Goal: Transaction & Acquisition: Purchase product/service

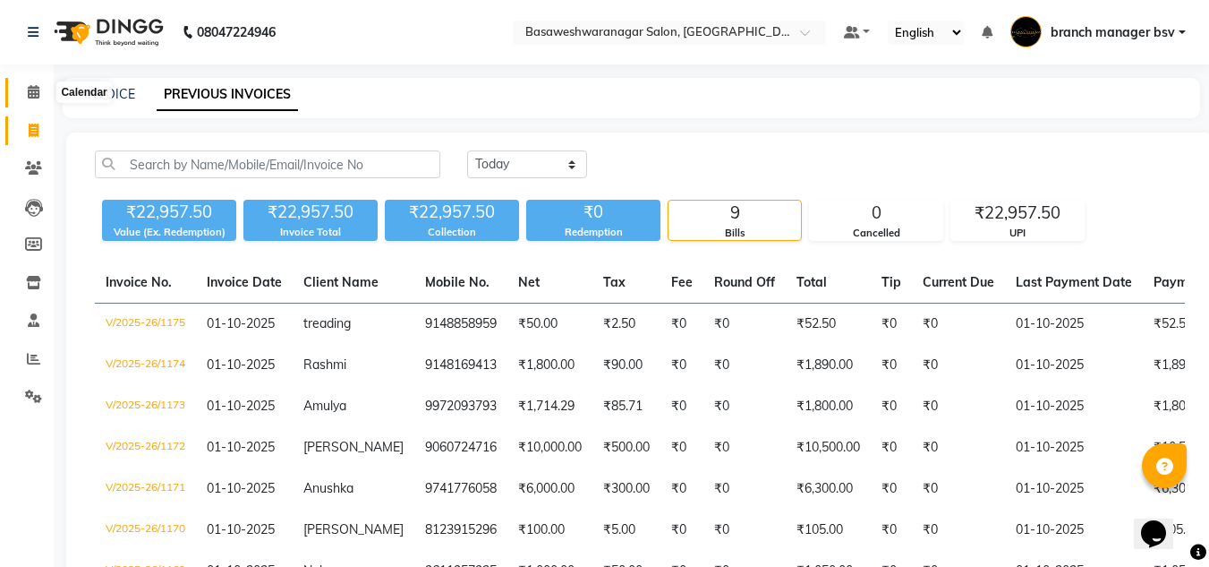
click at [38, 99] on span at bounding box center [33, 92] width 31 height 21
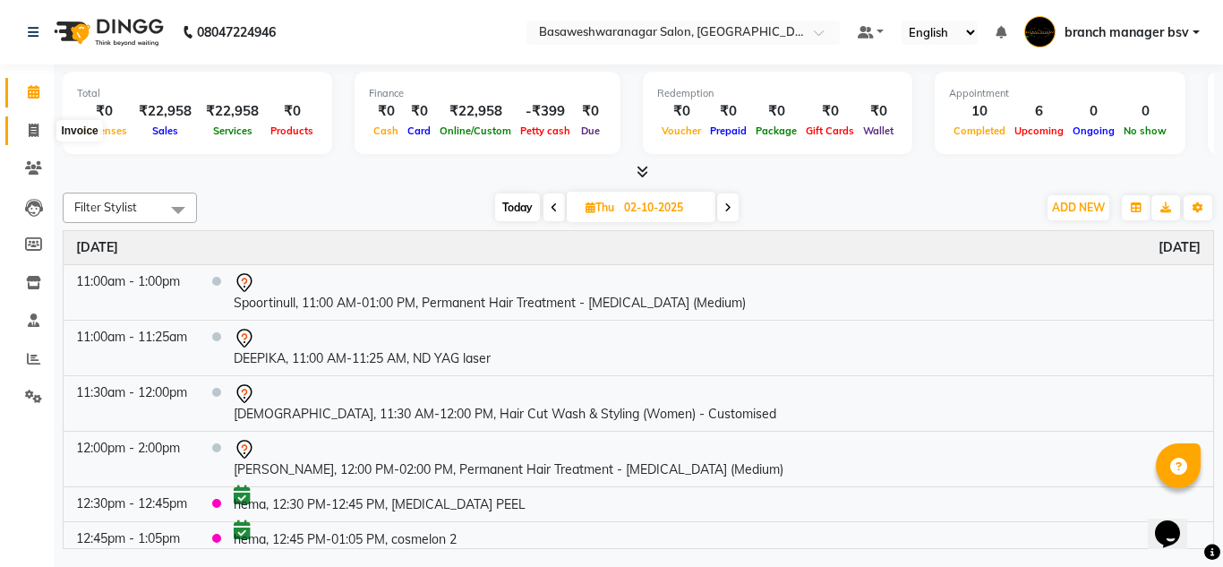
click at [30, 127] on icon at bounding box center [34, 130] width 10 height 13
select select "842"
select select "service"
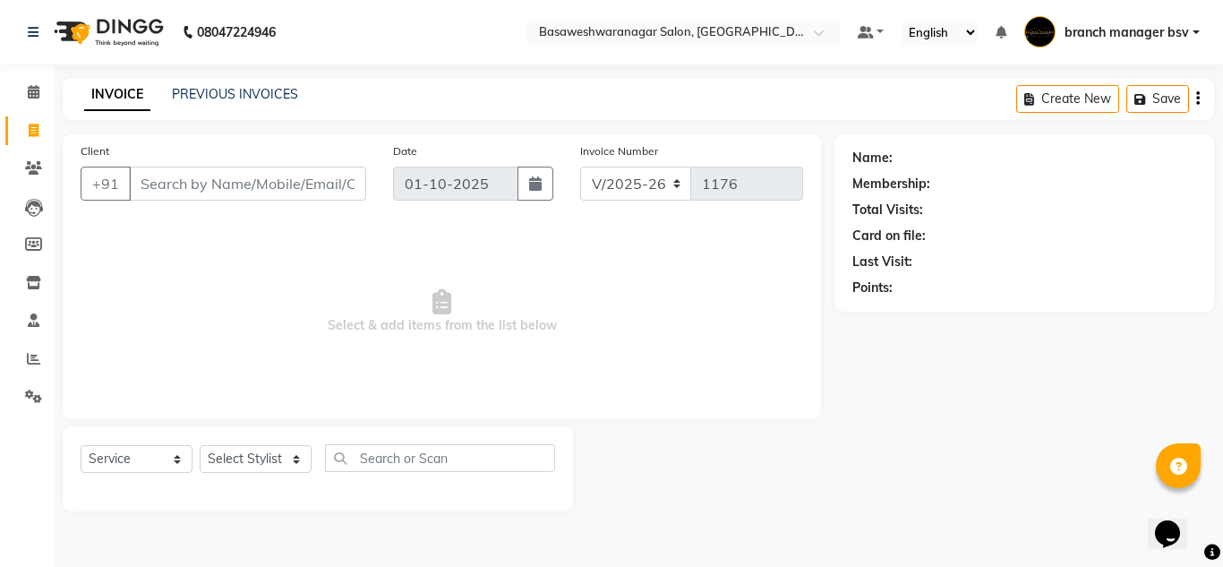
click at [318, 194] on input "Client" at bounding box center [247, 183] width 237 height 34
click at [269, 472] on select "Select Stylist branch manager bsv Dr.Jabin Dr mehzabin JASSI Jayshree Navya PRA…" at bounding box center [256, 459] width 112 height 28
select select "64364"
click at [200, 445] on select "Select Stylist branch manager bsv Dr.Jabin Dr mehzabin JASSI Jayshree Navya PRA…" at bounding box center [256, 459] width 112 height 28
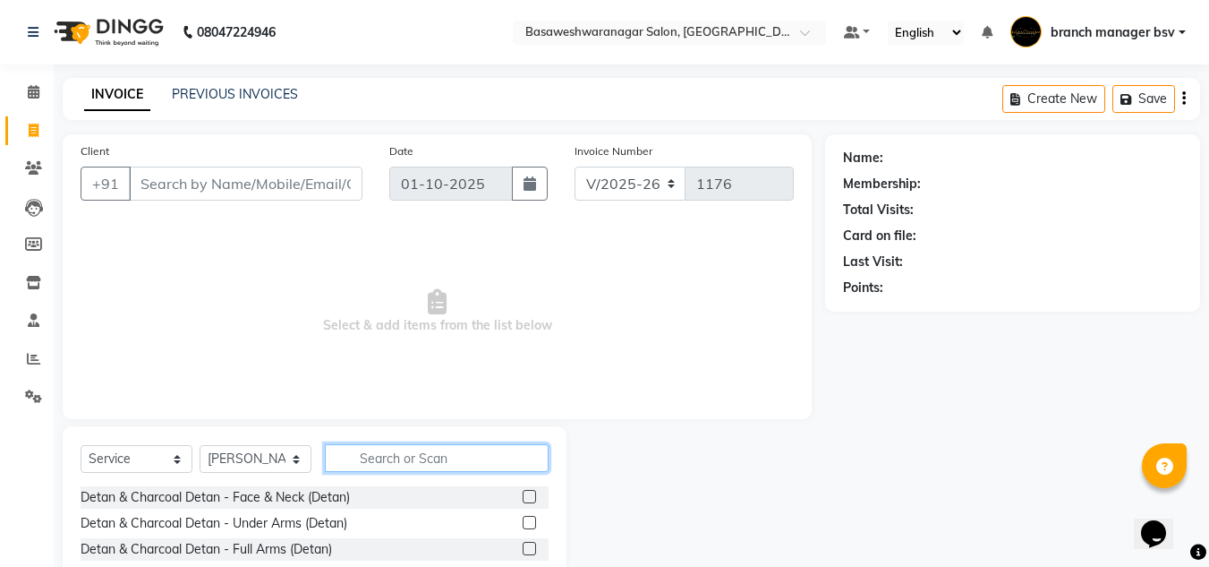
click at [381, 446] on input "text" at bounding box center [437, 458] width 224 height 28
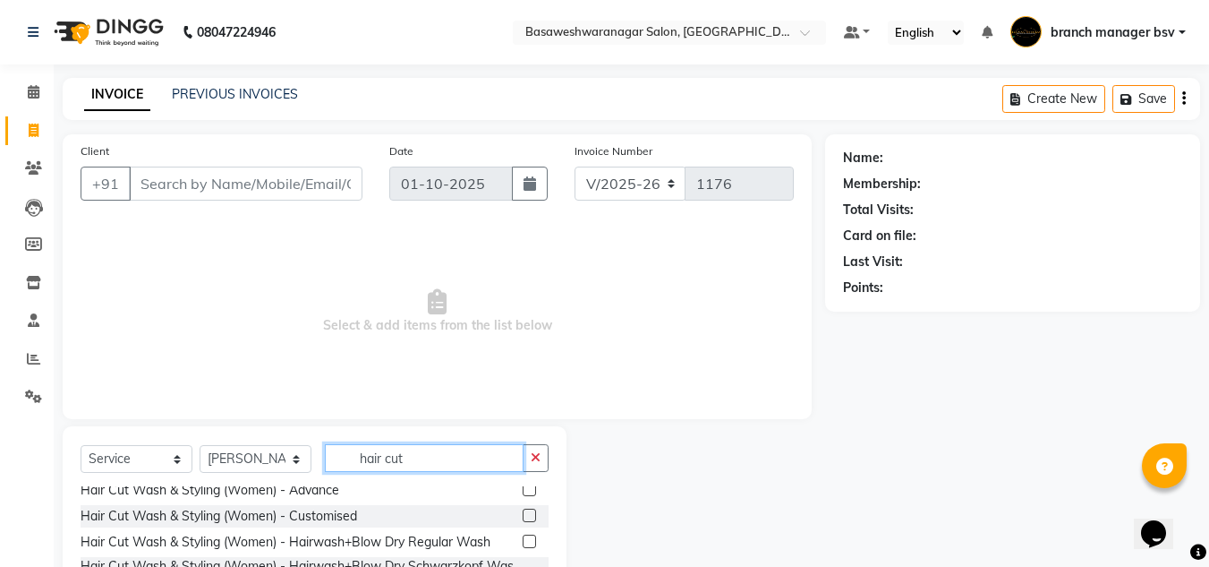
scroll to position [82, 0]
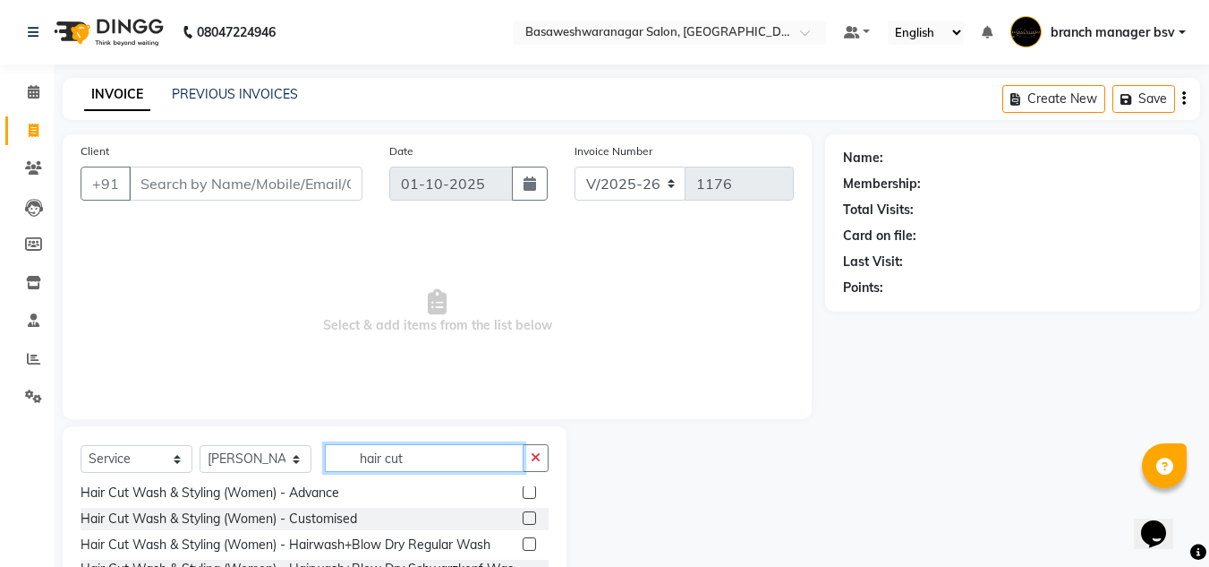
type input "hair cut"
click at [523, 513] on label at bounding box center [529, 517] width 13 height 13
click at [523, 513] on input "checkbox" at bounding box center [529, 519] width 12 height 12
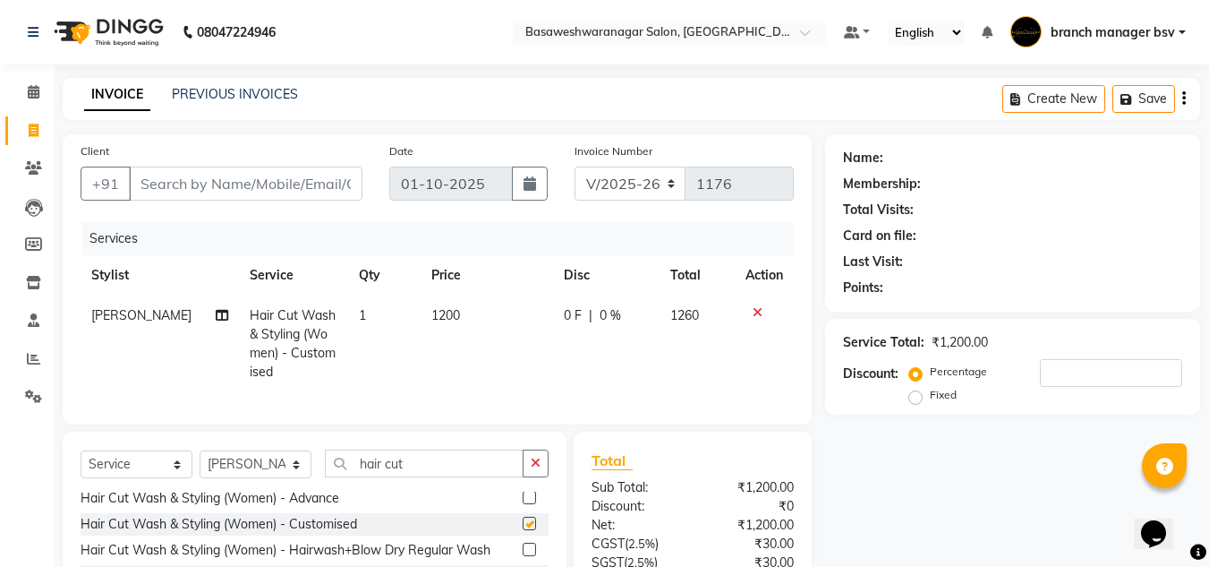
checkbox input "false"
click at [476, 313] on td "1200" at bounding box center [487, 343] width 132 height 97
select select "64364"
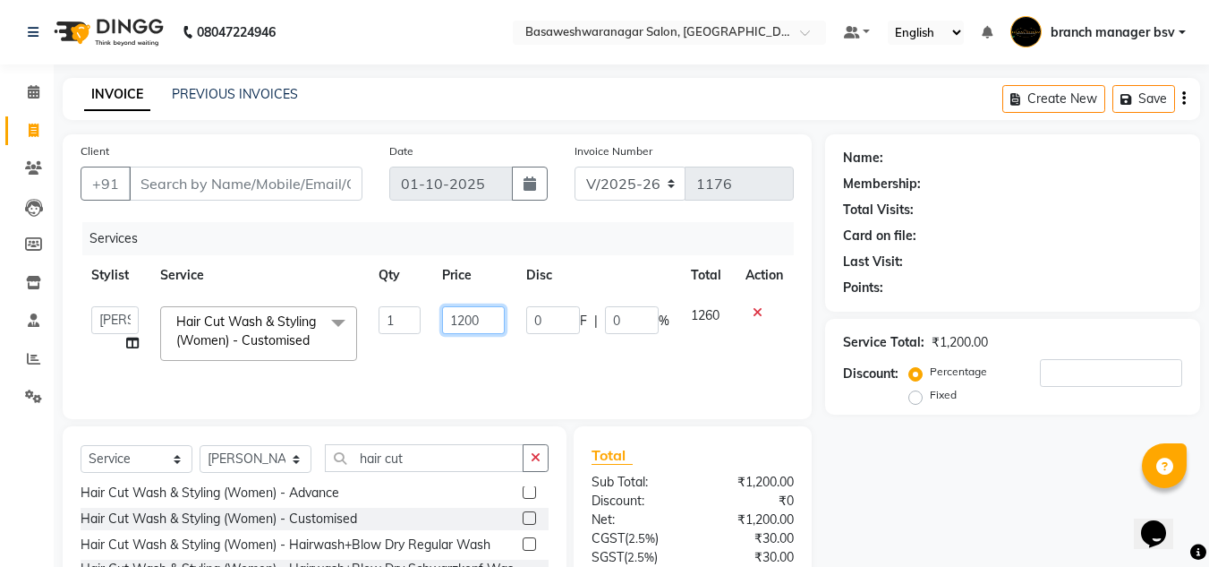
click at [482, 314] on input "1200" at bounding box center [473, 320] width 62 height 28
type input "1"
type input "1800"
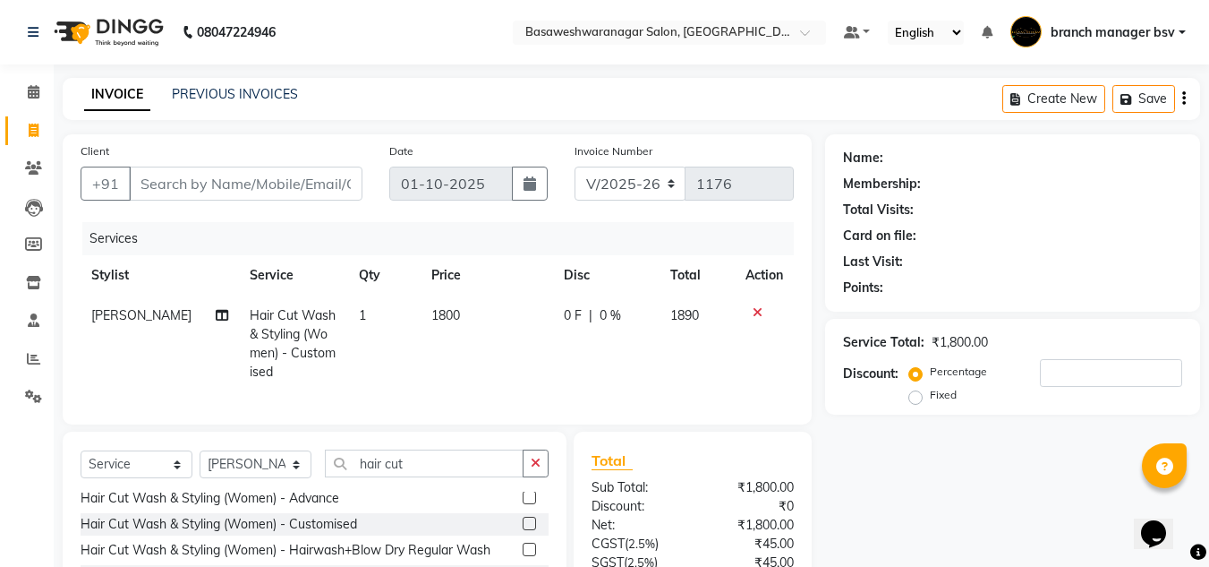
click at [980, 445] on div "Name: Membership: Total Visits: Card on file: Last Visit: Points: Service Total…" at bounding box center [1019, 414] width 388 height 561
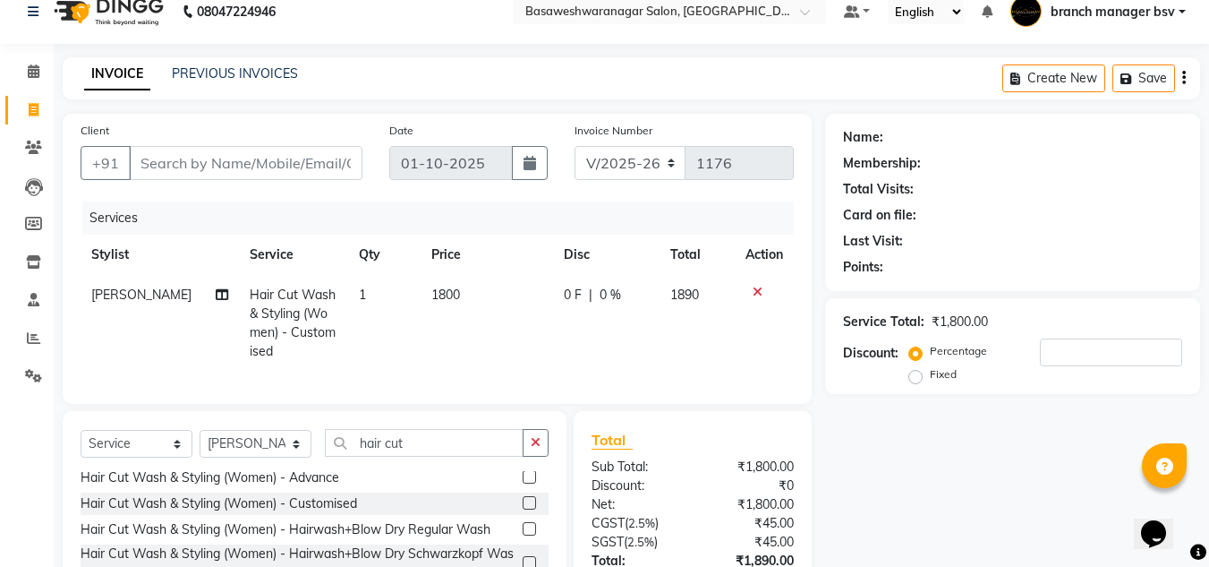
scroll to position [0, 0]
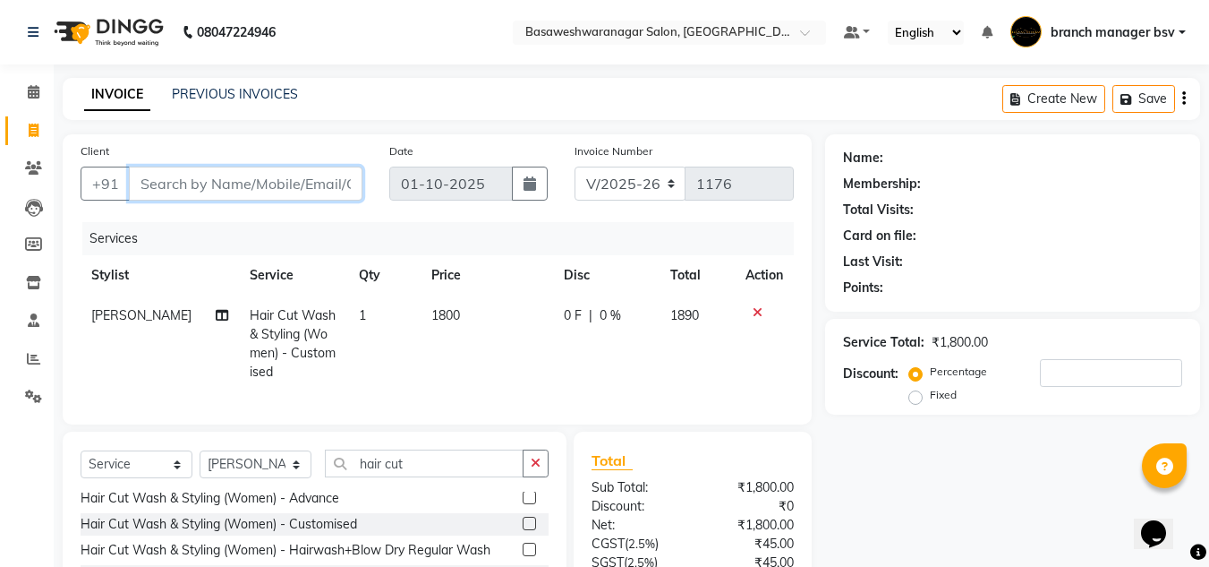
click at [254, 192] on input "Client" at bounding box center [246, 183] width 234 height 34
type input "8"
type input "0"
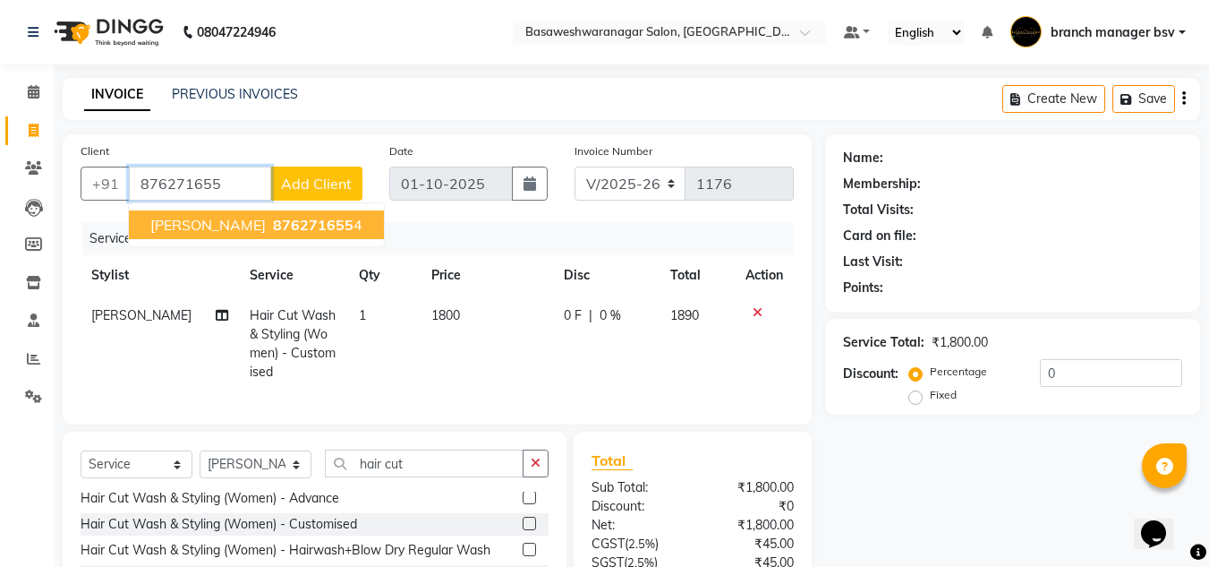
click at [290, 221] on ngb-highlight "876271655 4" at bounding box center [315, 225] width 93 height 18
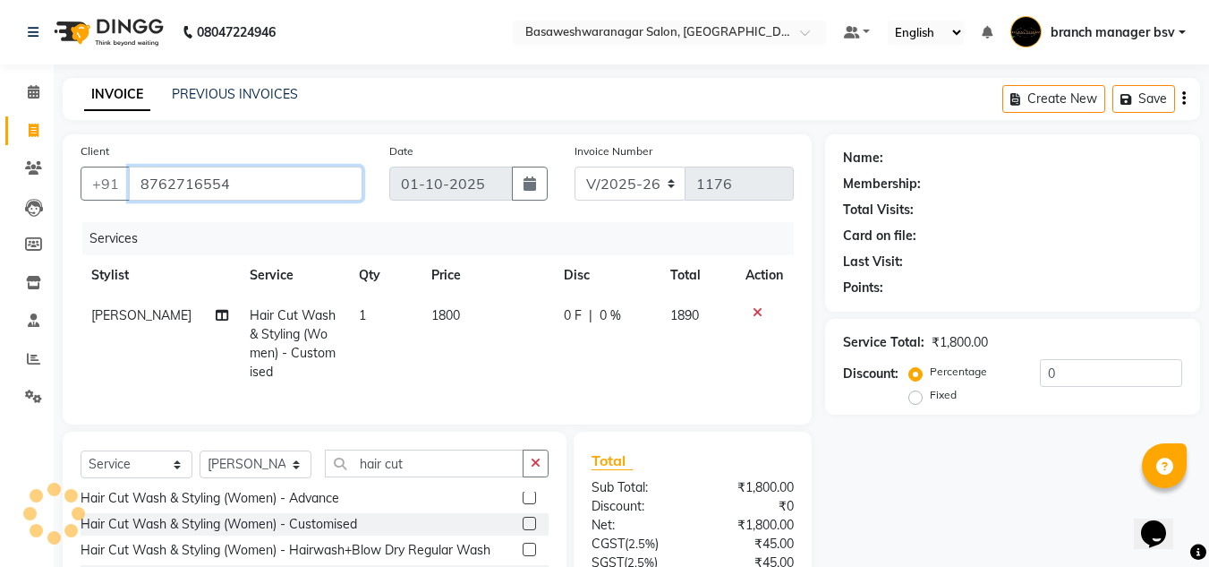
type input "8762716554"
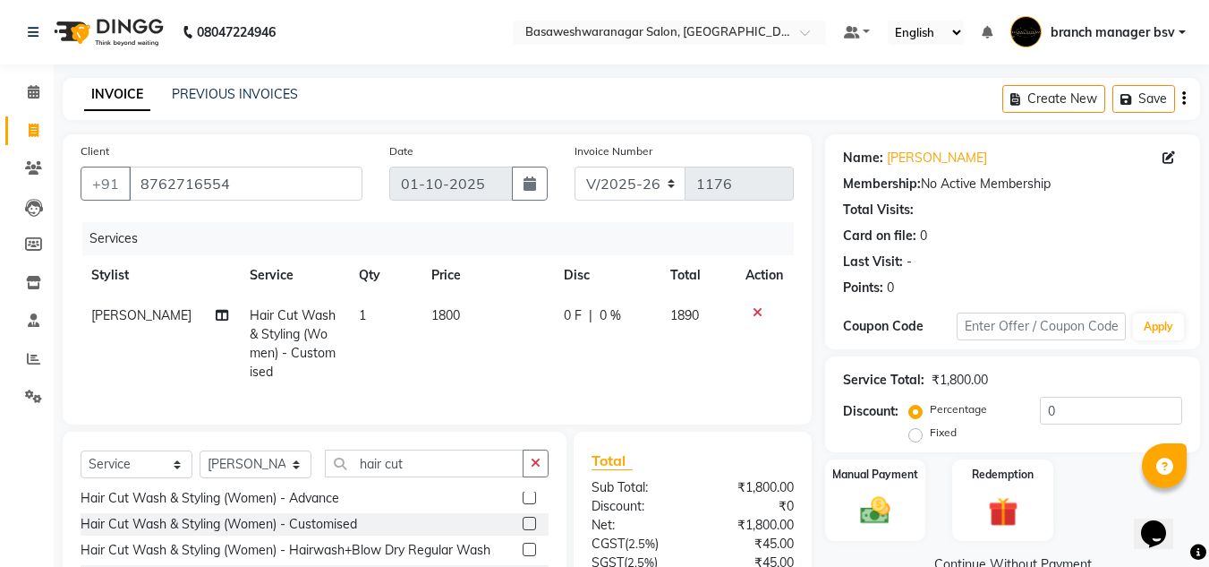
scroll to position [169, 0]
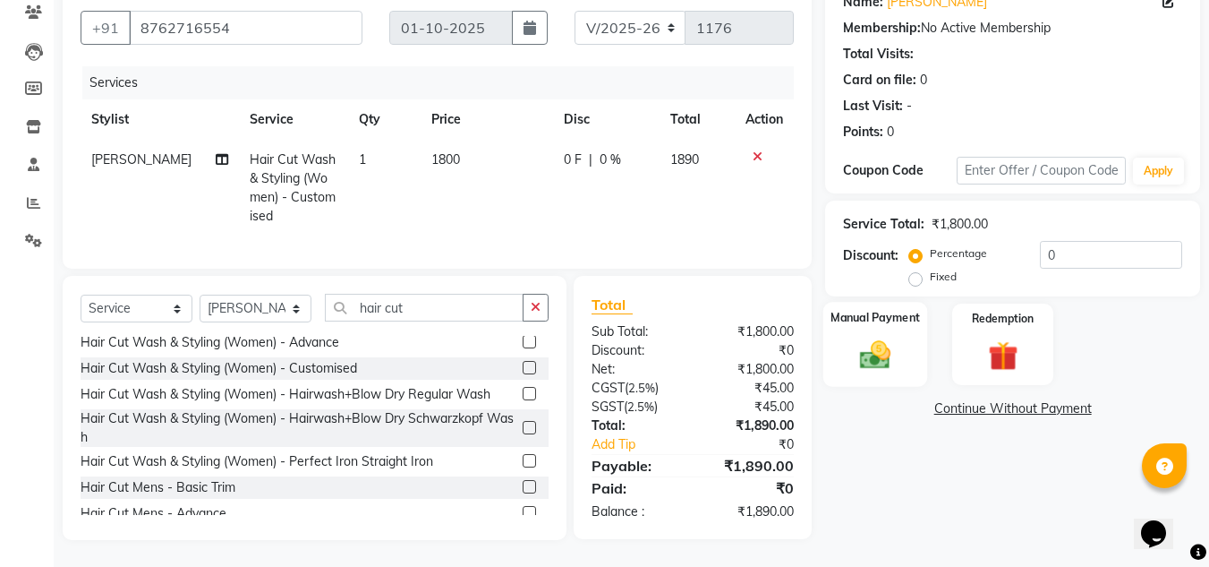
click at [888, 354] on img at bounding box center [875, 355] width 50 height 36
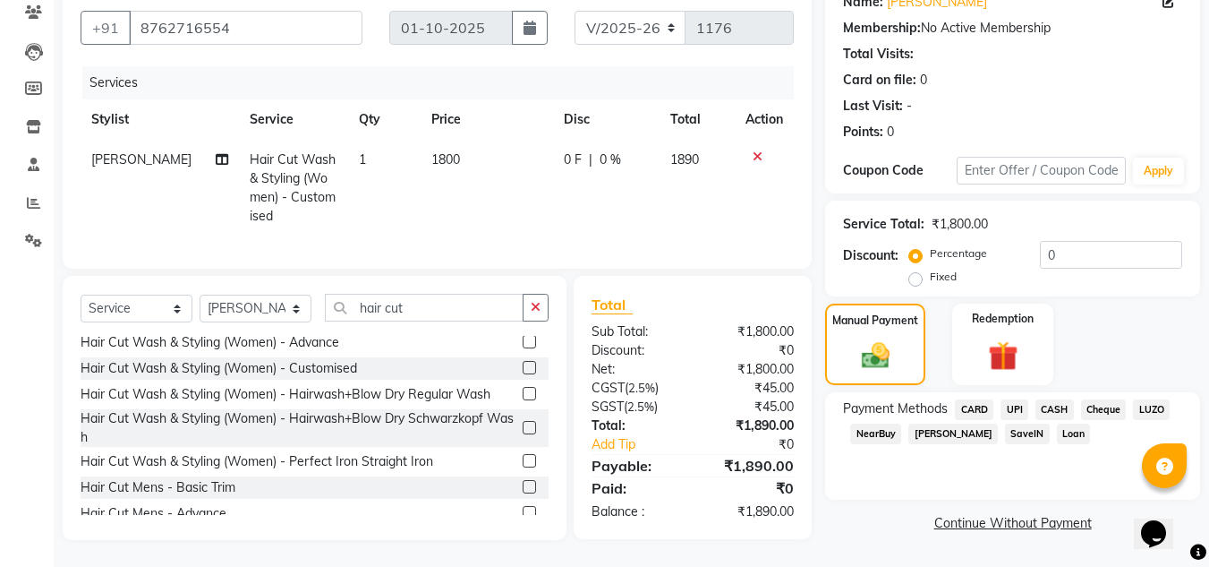
click at [1019, 399] on span "UPI" at bounding box center [1015, 409] width 28 height 21
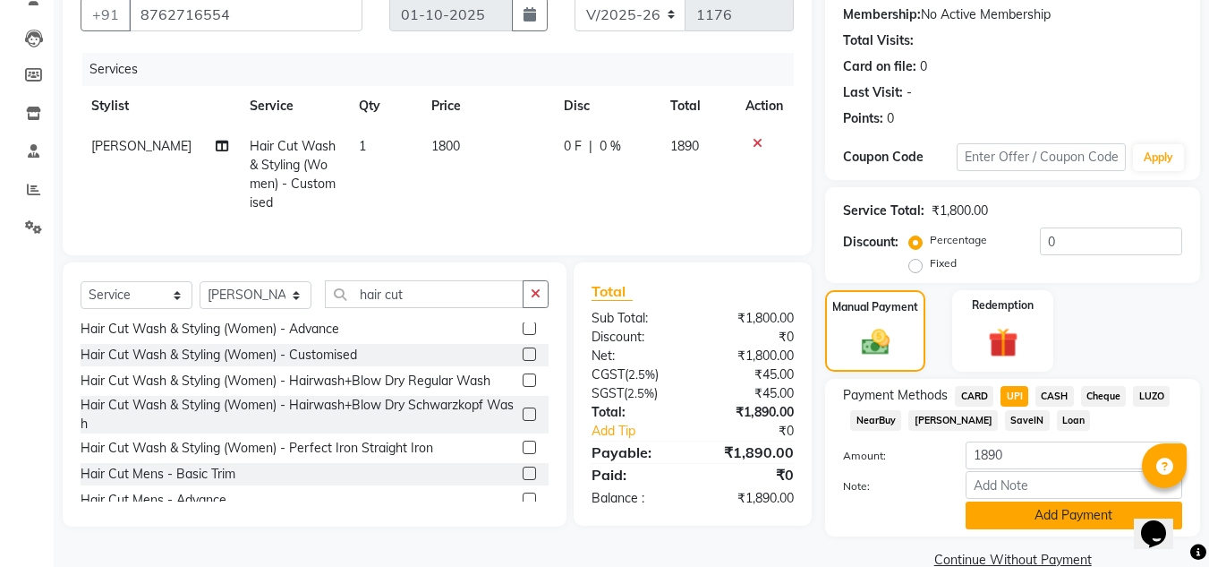
click at [1054, 508] on button "Add Payment" at bounding box center [1074, 515] width 217 height 28
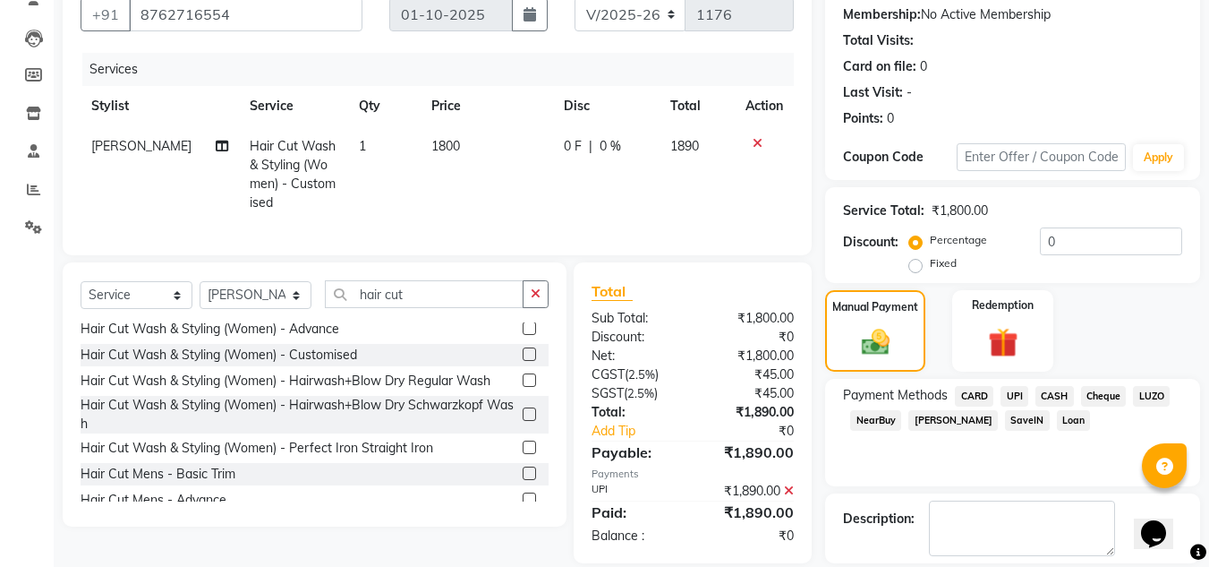
scroll to position [253, 0]
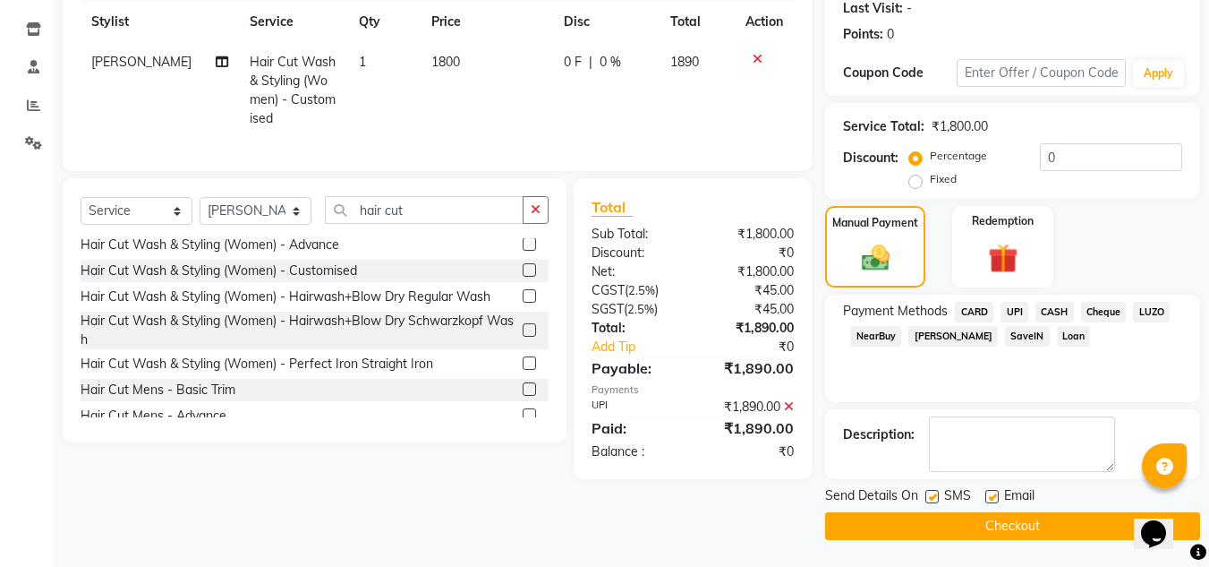
click at [1046, 307] on span "CASH" at bounding box center [1055, 312] width 38 height 21
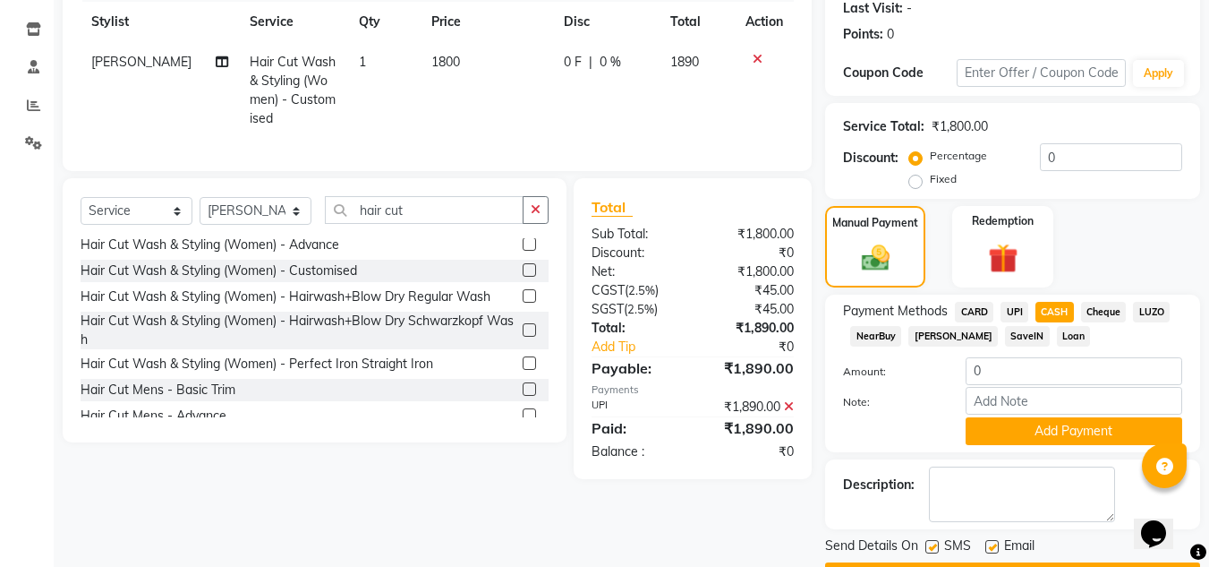
click at [788, 413] on icon at bounding box center [789, 406] width 10 height 13
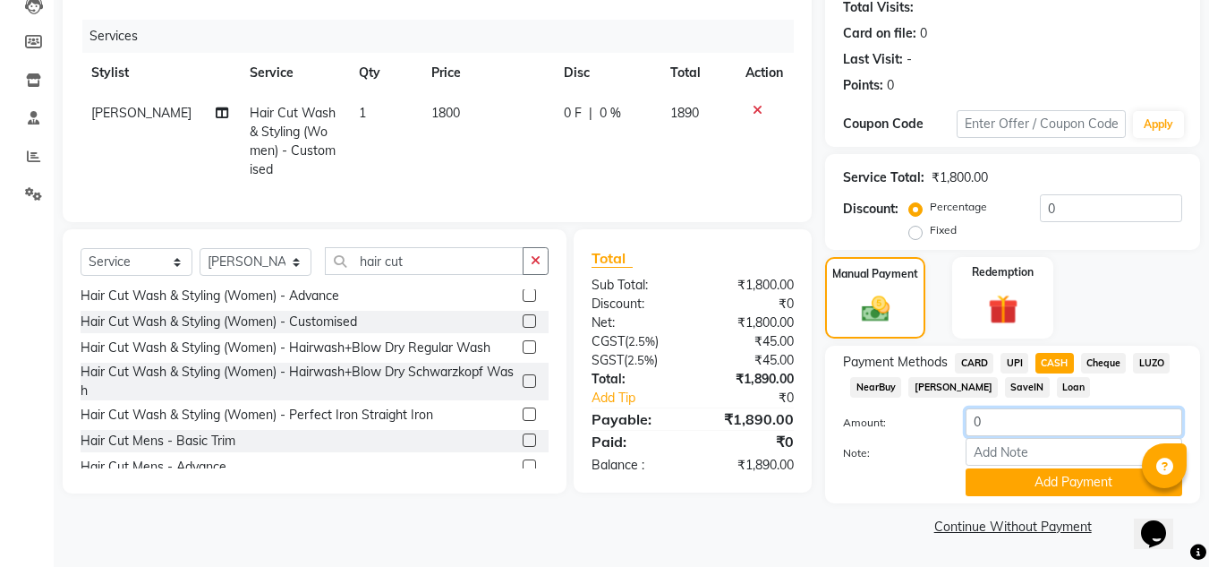
click at [1009, 417] on input "0" at bounding box center [1074, 422] width 217 height 28
type input "1890"
click at [997, 486] on button "Add Payment" at bounding box center [1074, 482] width 217 height 28
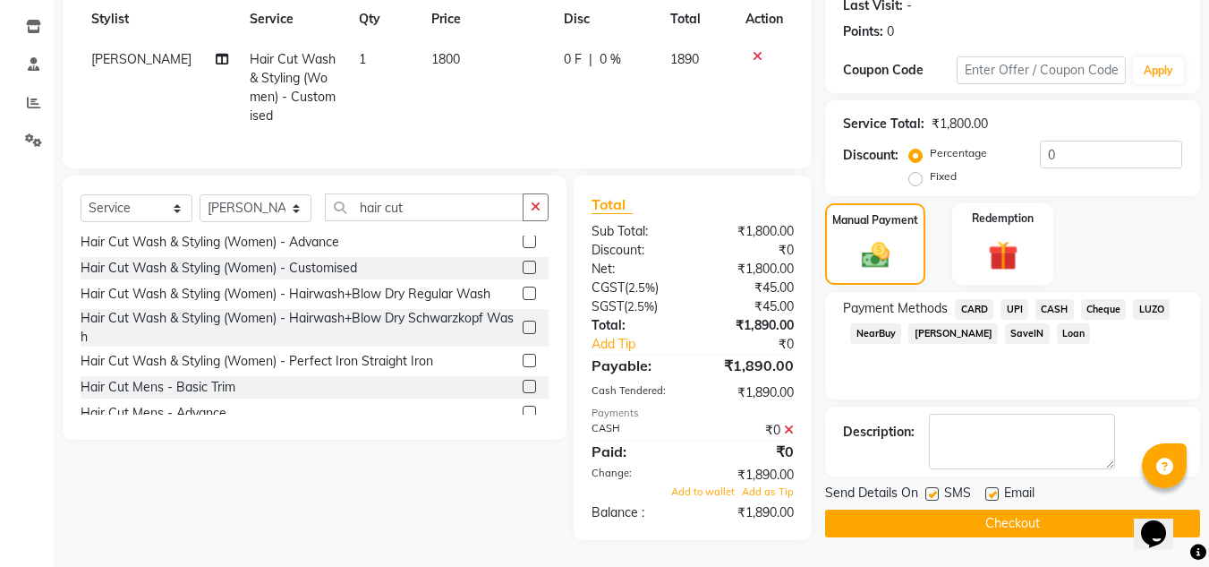
scroll to position [269, 0]
click at [789, 426] on icon at bounding box center [789, 429] width 10 height 13
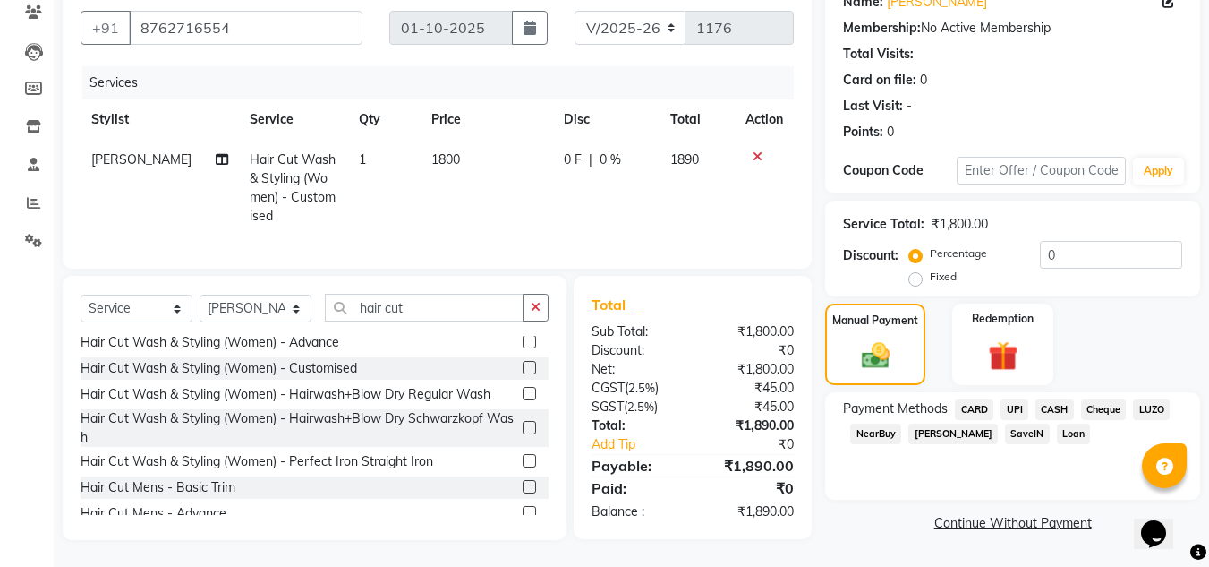
click at [1053, 399] on span "CASH" at bounding box center [1055, 409] width 38 height 21
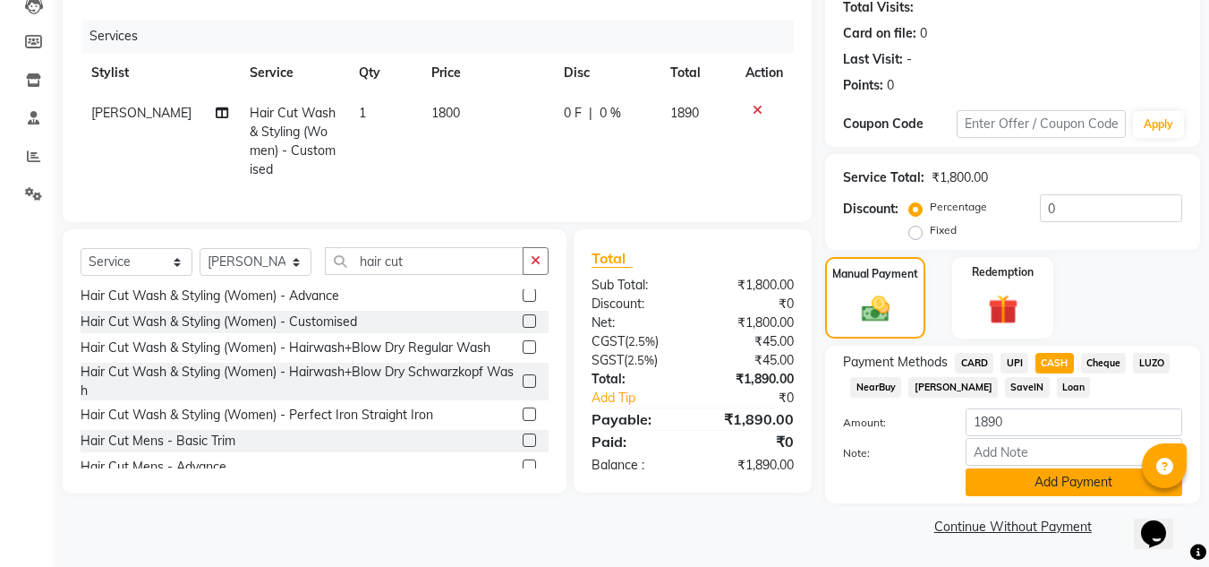
click at [1032, 474] on button "Add Payment" at bounding box center [1074, 482] width 217 height 28
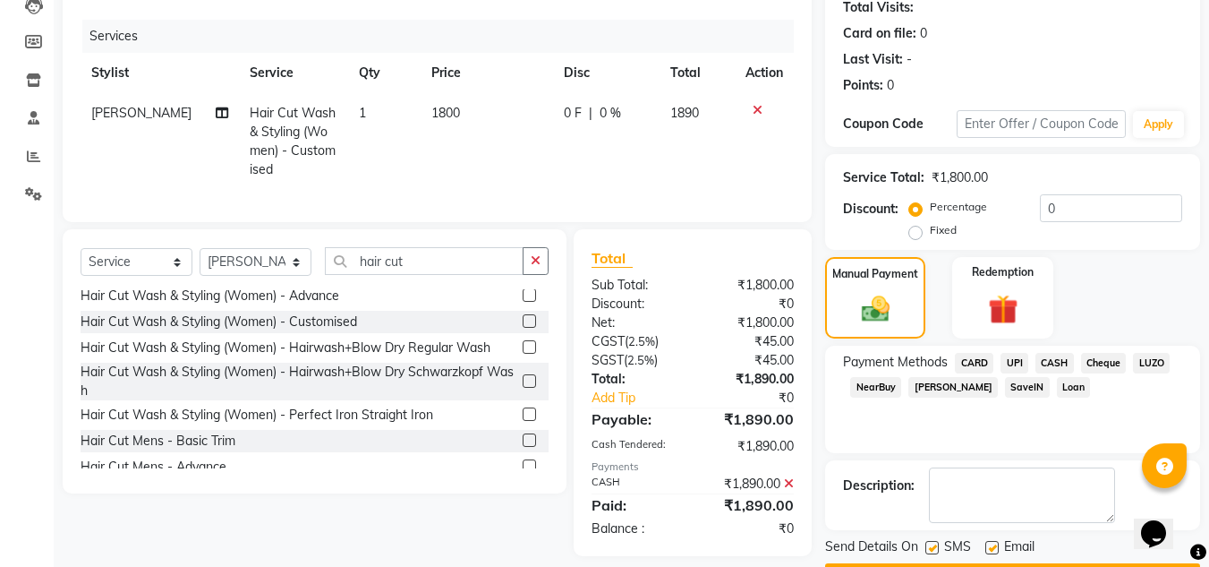
scroll to position [253, 0]
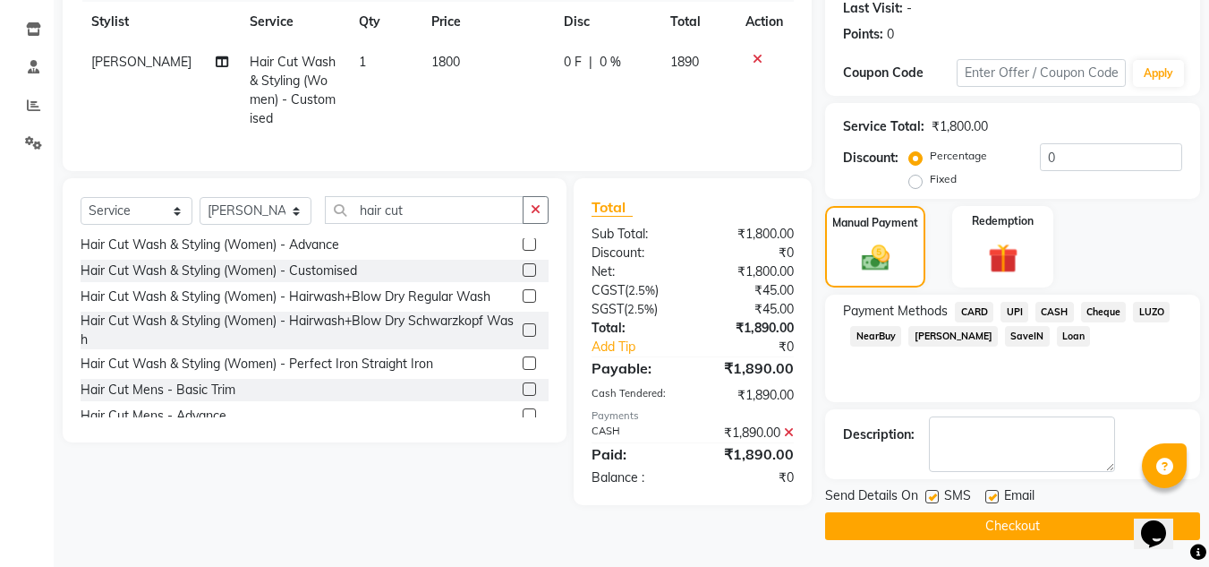
click at [971, 518] on button "Checkout" at bounding box center [1012, 526] width 375 height 28
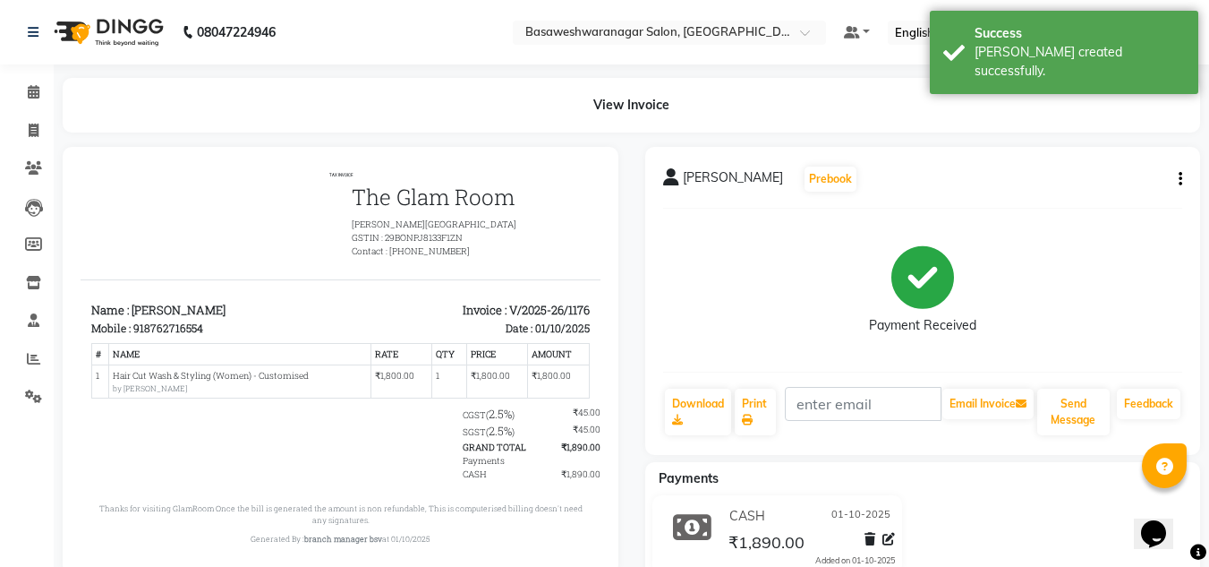
scroll to position [55, 0]
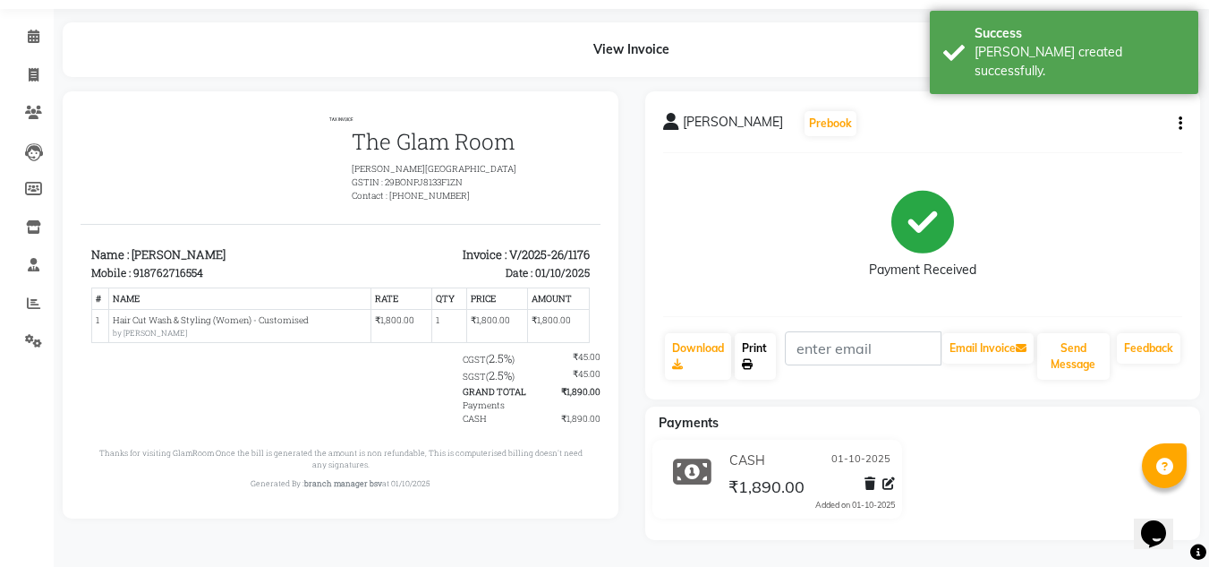
click at [748, 371] on link "Print" at bounding box center [755, 356] width 41 height 47
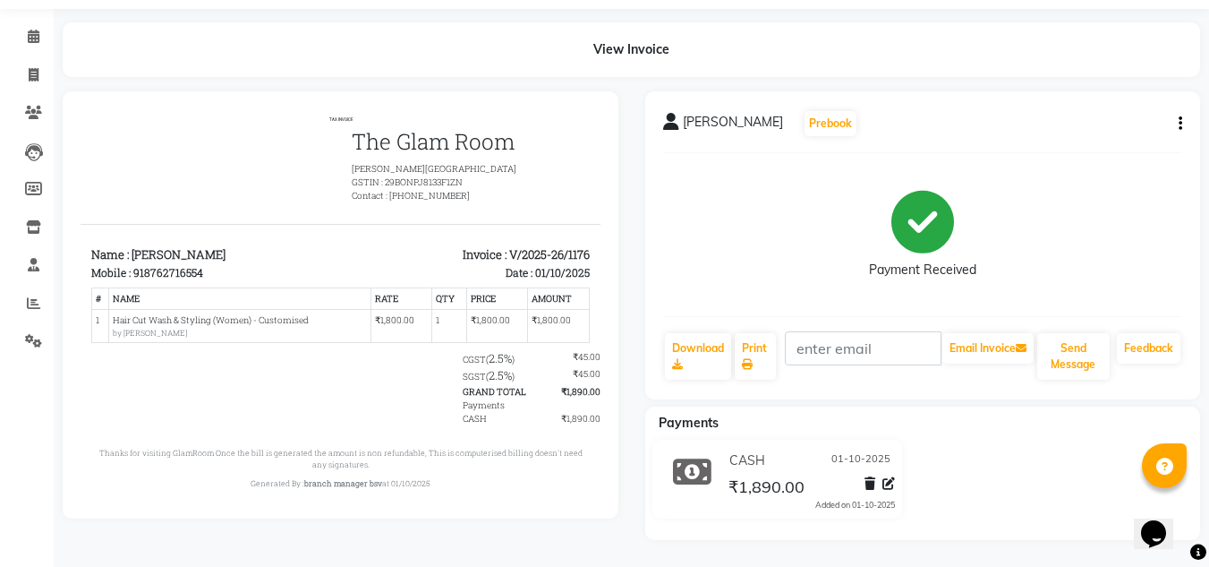
click at [1048, 450] on div "CASH 01-10-2025 ₹1,890.00 Added on 01-10-2025" at bounding box center [923, 482] width 583 height 86
click at [35, 68] on icon at bounding box center [34, 74] width 10 height 13
select select "service"
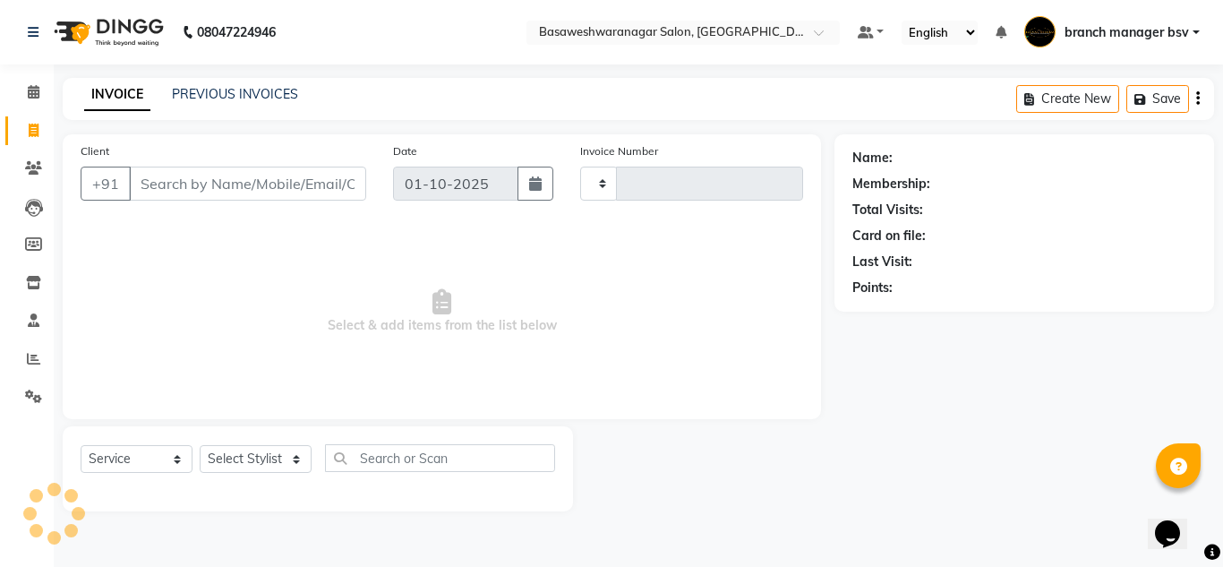
type input "1177"
select select "842"
click at [236, 458] on select "Select Stylist branch manager bsv Dr.Jabin Dr mehzabin JASSI Jayshree Navya PRA…" at bounding box center [256, 459] width 112 height 28
select select "64364"
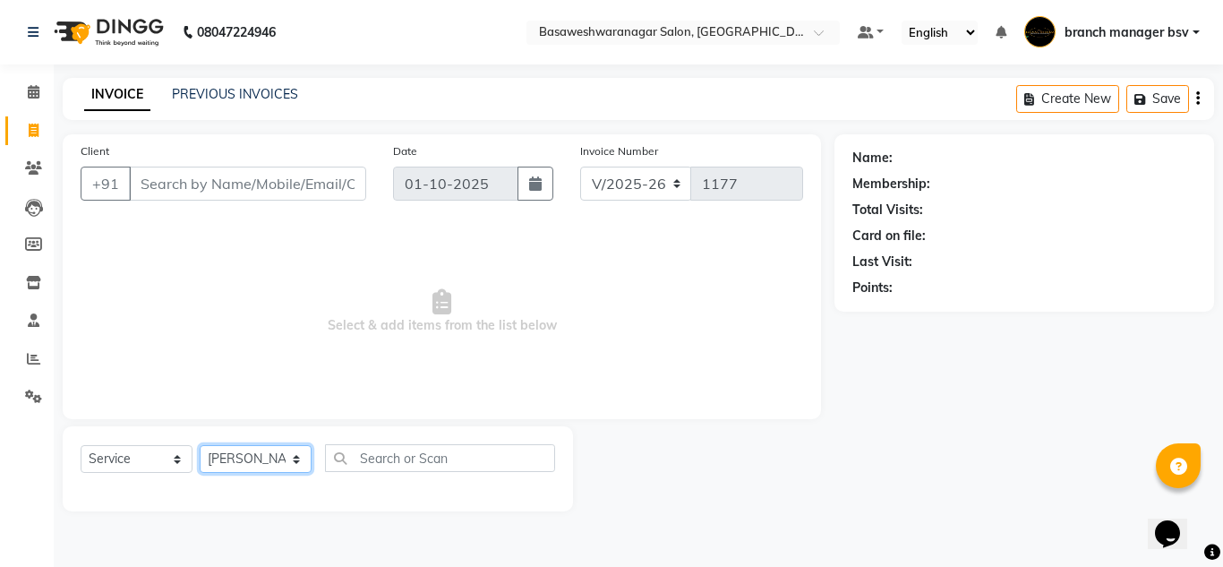
click at [200, 445] on select "Select Stylist branch manager bsv Dr.Jabin Dr mehzabin JASSI Jayshree Navya PRA…" at bounding box center [256, 459] width 112 height 28
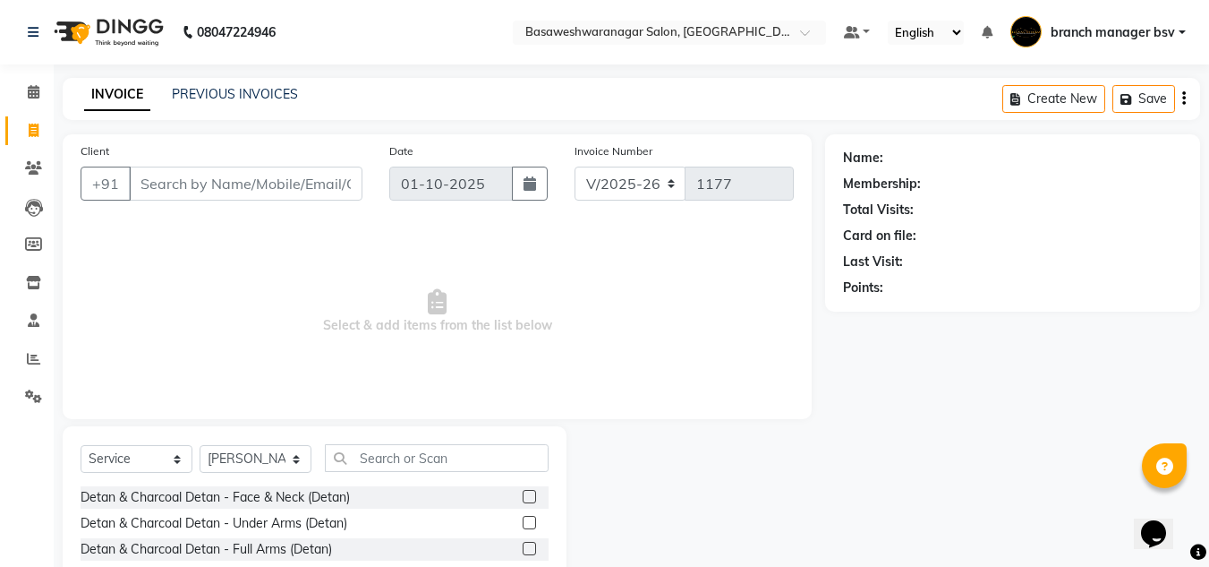
click at [409, 473] on div "Select Service Product Membership Package Voucher Prepaid Gift Card Select Styl…" at bounding box center [315, 465] width 468 height 42
click at [411, 460] on input "text" at bounding box center [437, 458] width 224 height 28
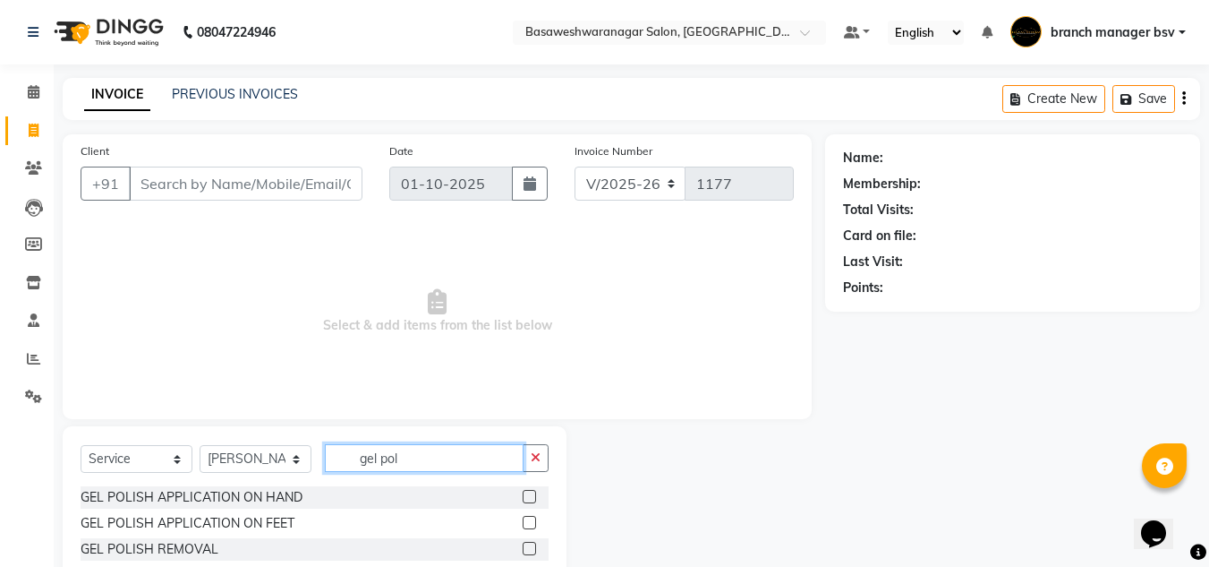
type input "gel pol"
click at [523, 493] on label at bounding box center [529, 496] width 13 height 13
click at [523, 493] on input "checkbox" at bounding box center [529, 497] width 12 height 12
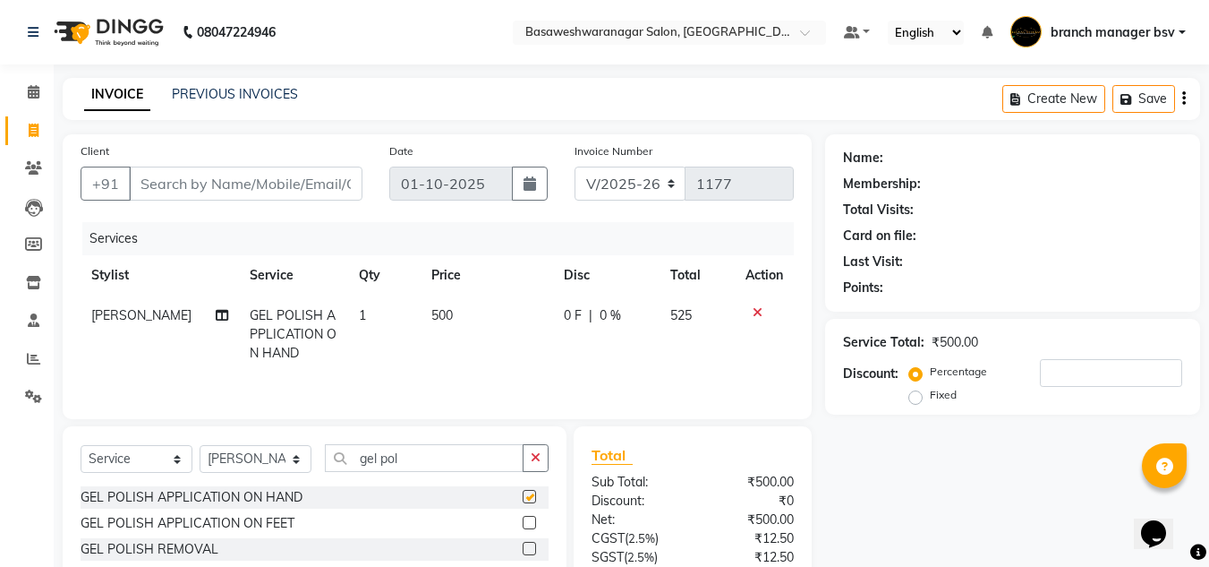
checkbox input "false"
click at [242, 182] on input "Client" at bounding box center [246, 183] width 234 height 34
type input "9"
type input "0"
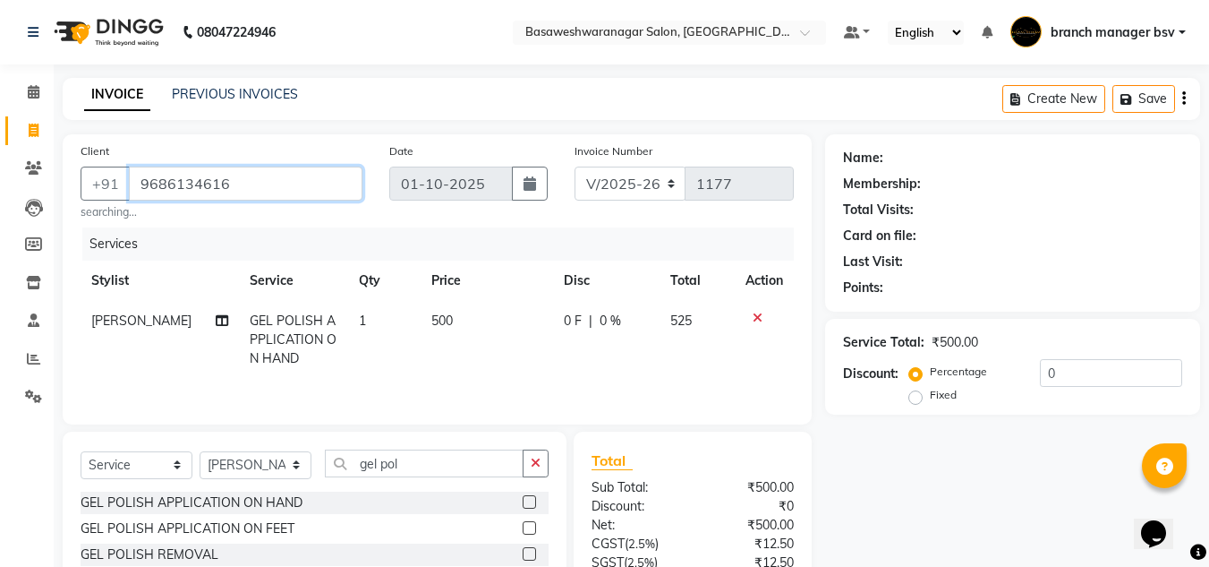
type input "9686134616"
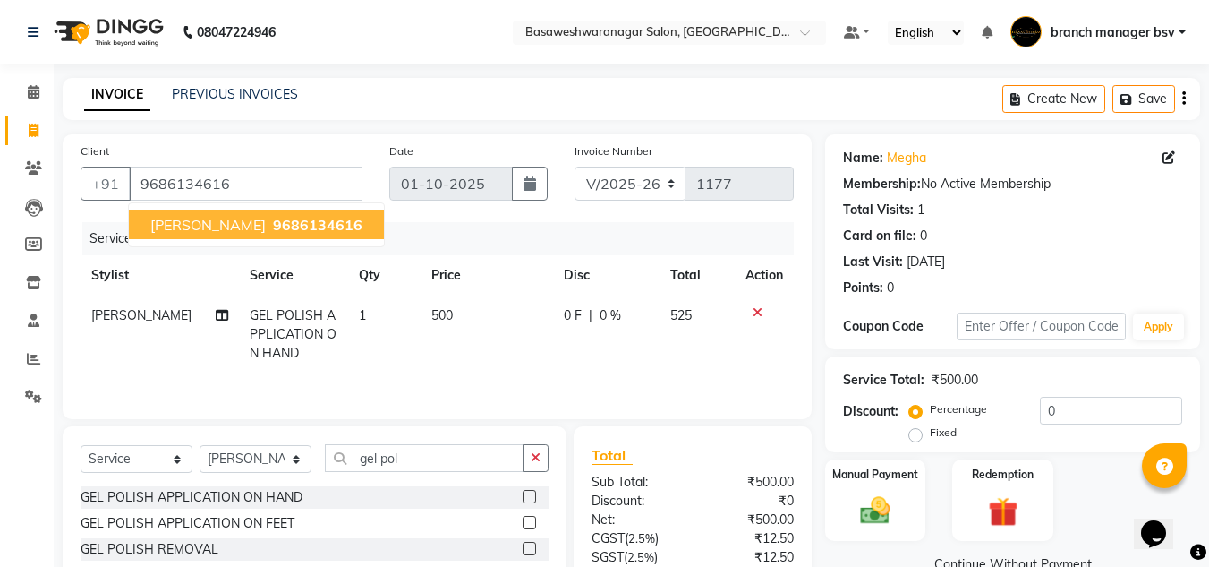
click at [273, 221] on span "9686134616" at bounding box center [317, 225] width 89 height 18
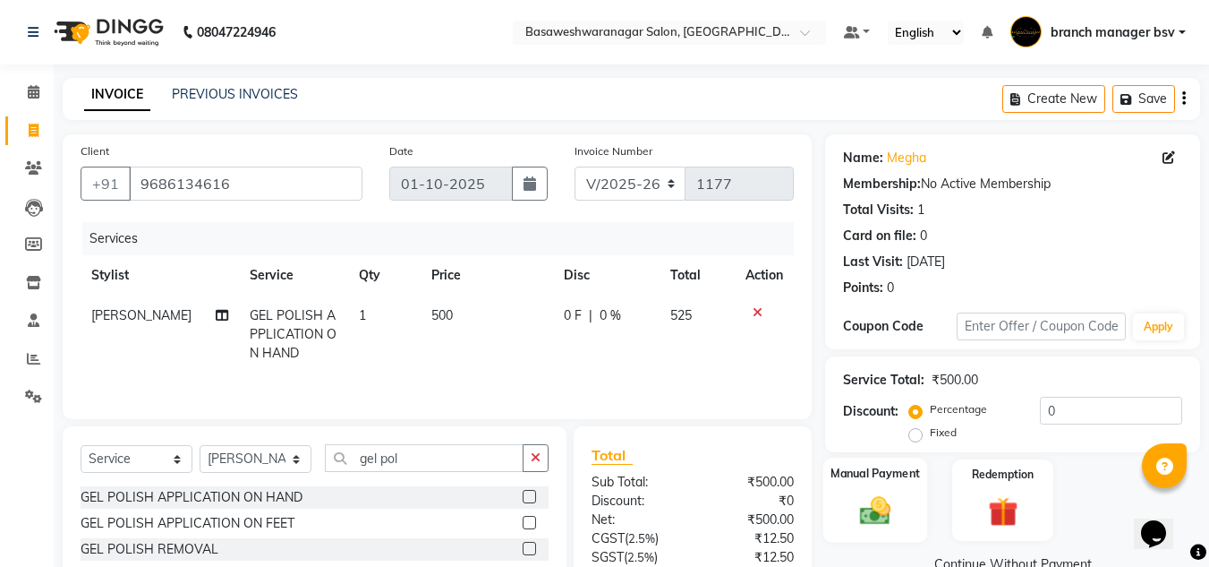
scroll to position [150, 0]
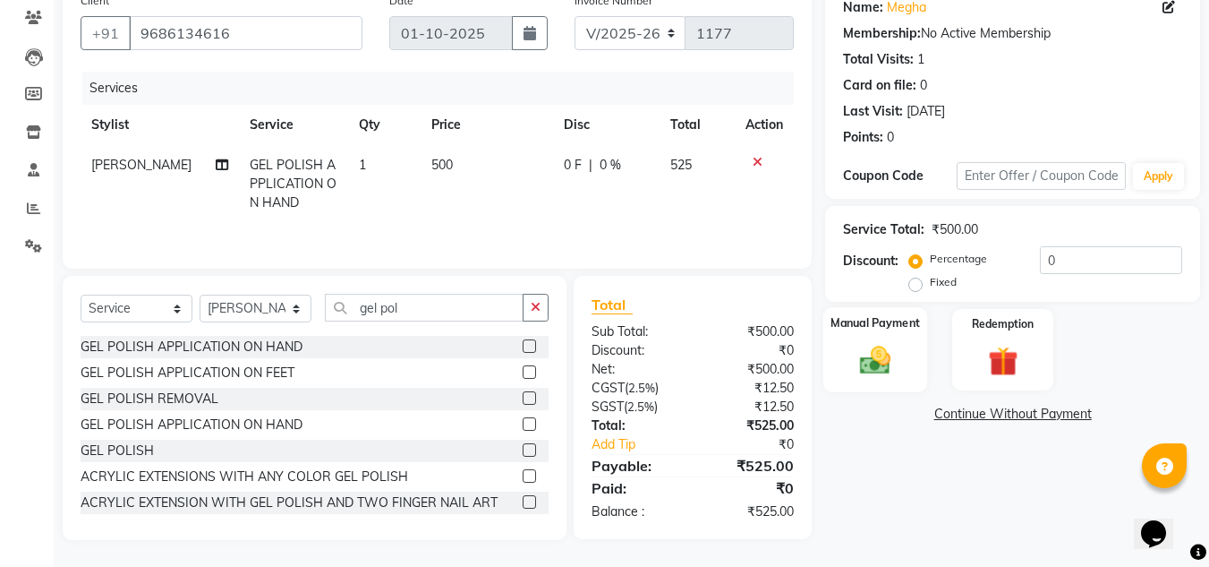
click at [862, 346] on img at bounding box center [875, 360] width 50 height 36
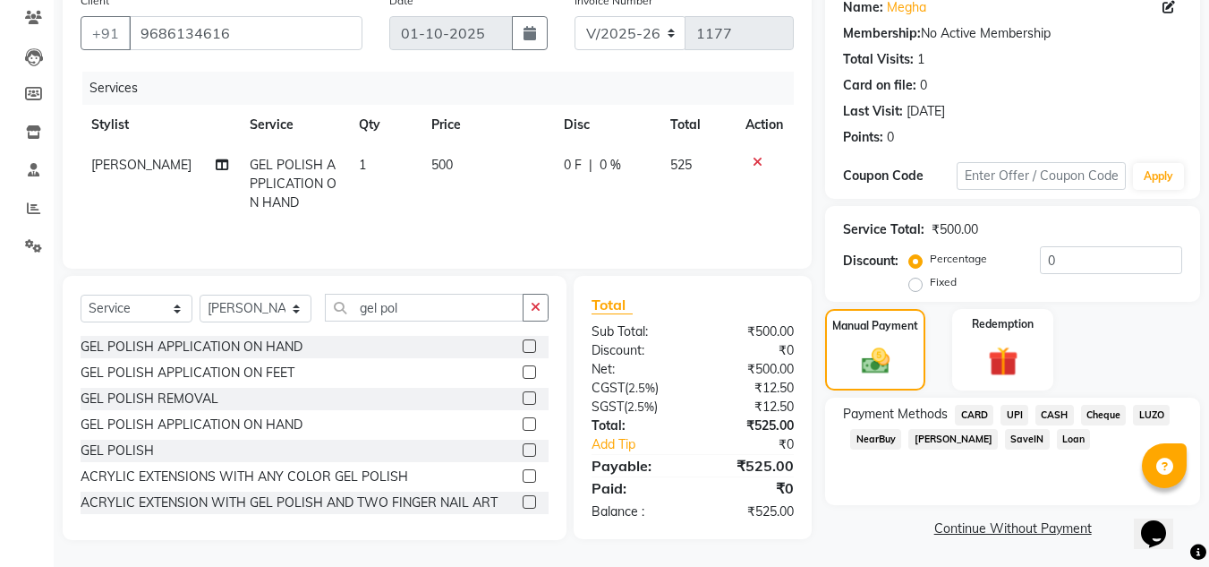
click at [1019, 410] on span "UPI" at bounding box center [1015, 415] width 28 height 21
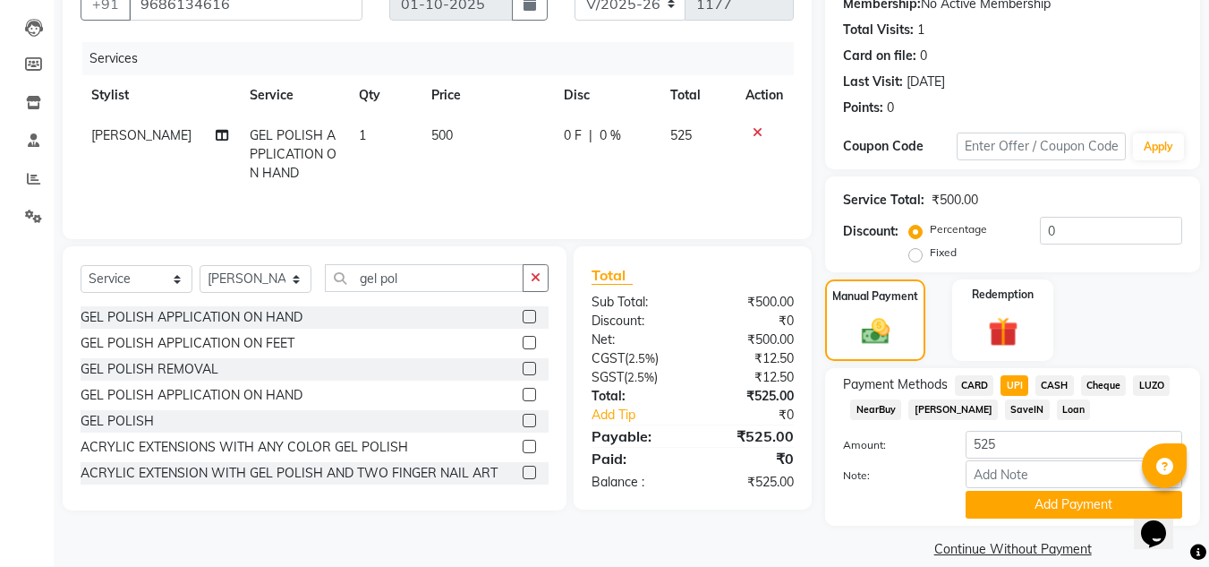
scroll to position [187, 0]
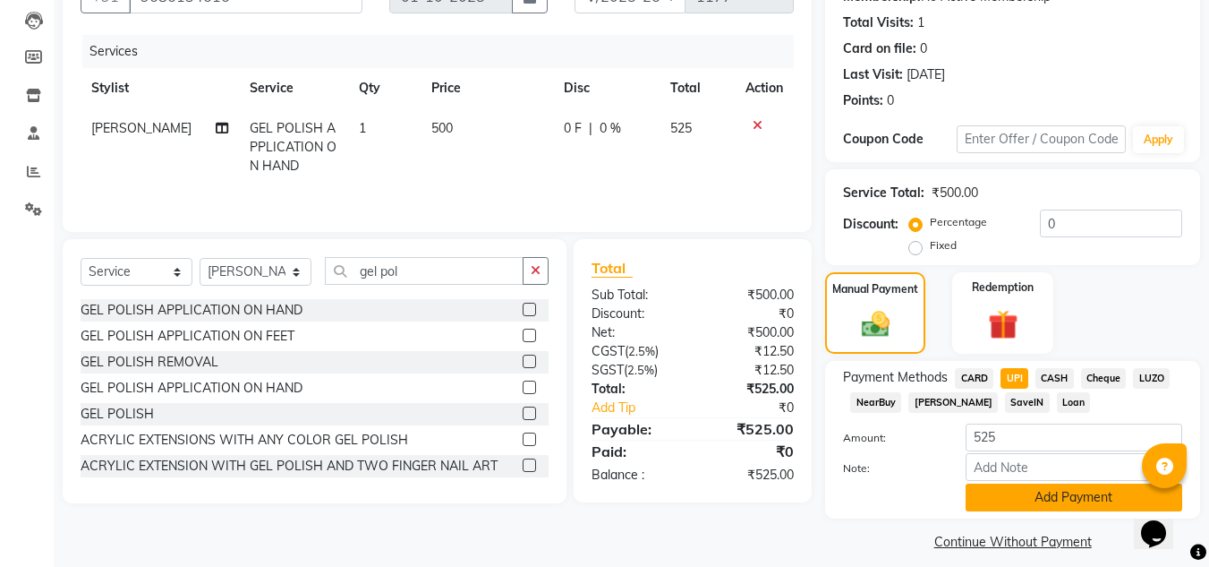
click at [1063, 493] on button "Add Payment" at bounding box center [1074, 497] width 217 height 28
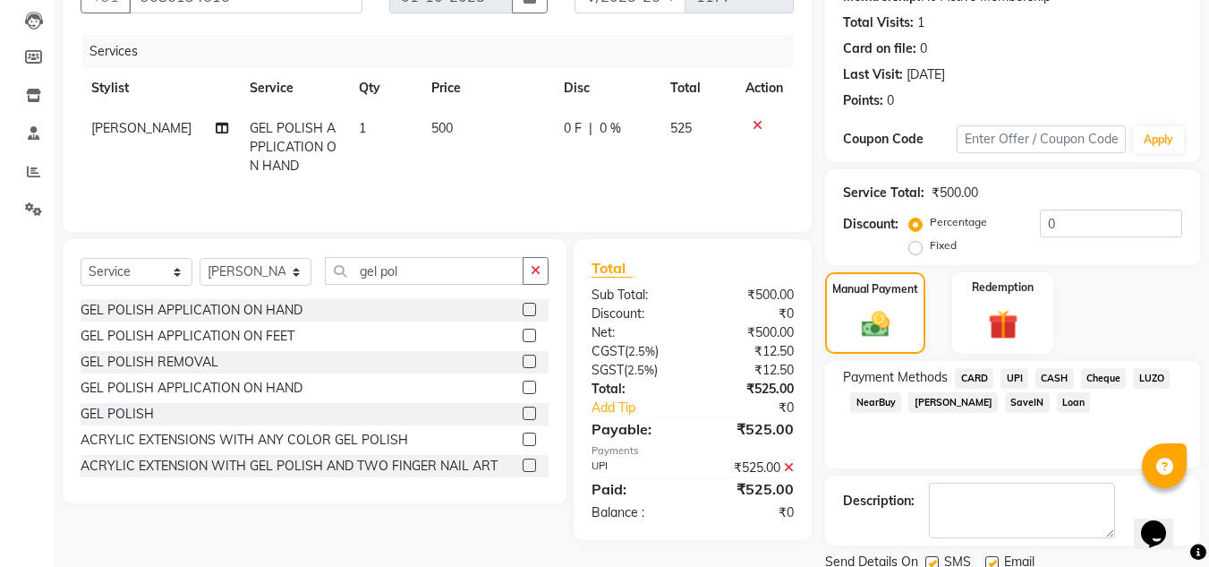
scroll to position [253, 0]
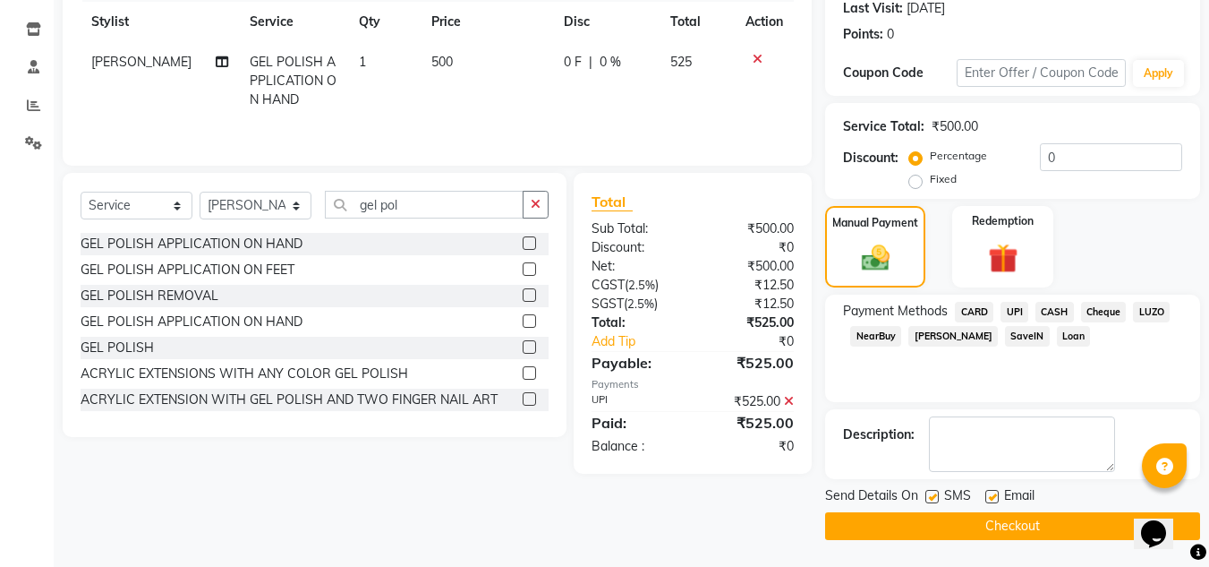
click at [1025, 519] on button "Checkout" at bounding box center [1012, 526] width 375 height 28
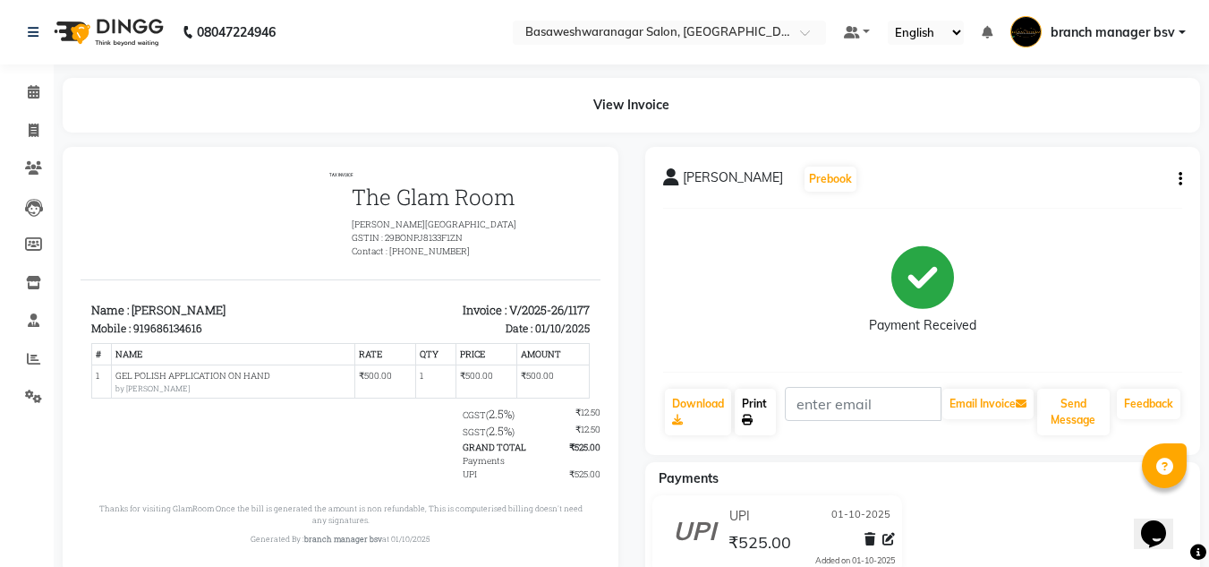
click at [738, 432] on link "Print" at bounding box center [755, 411] width 41 height 47
click at [27, 128] on span at bounding box center [33, 131] width 31 height 21
select select "service"
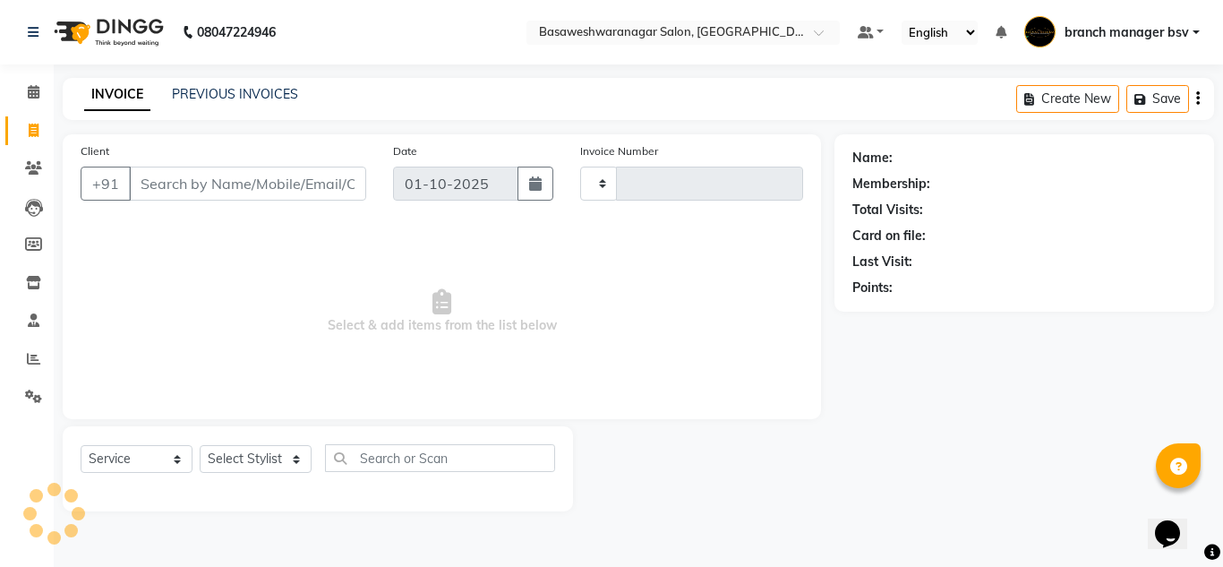
type input "1178"
select select "842"
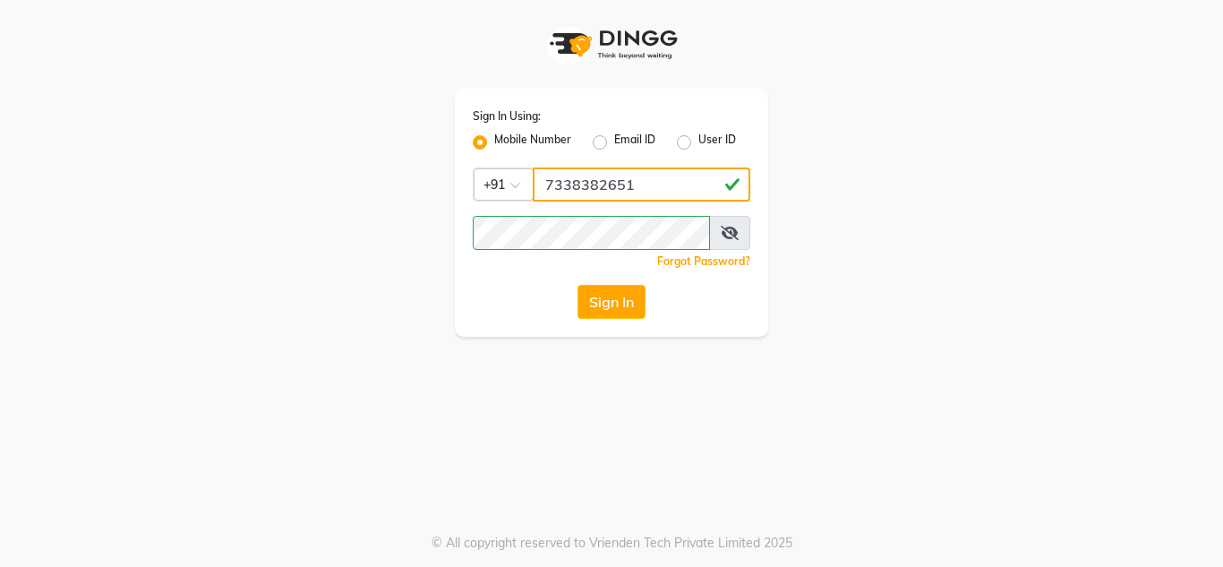
click at [642, 194] on input "7338382651" at bounding box center [641, 184] width 217 height 34
type input "7"
type input "8867417819"
click at [638, 214] on div "Sign In Using: Mobile Number Email ID User ID Country Code × [PHONE_NUMBER] Rem…" at bounding box center [611, 213] width 313 height 248
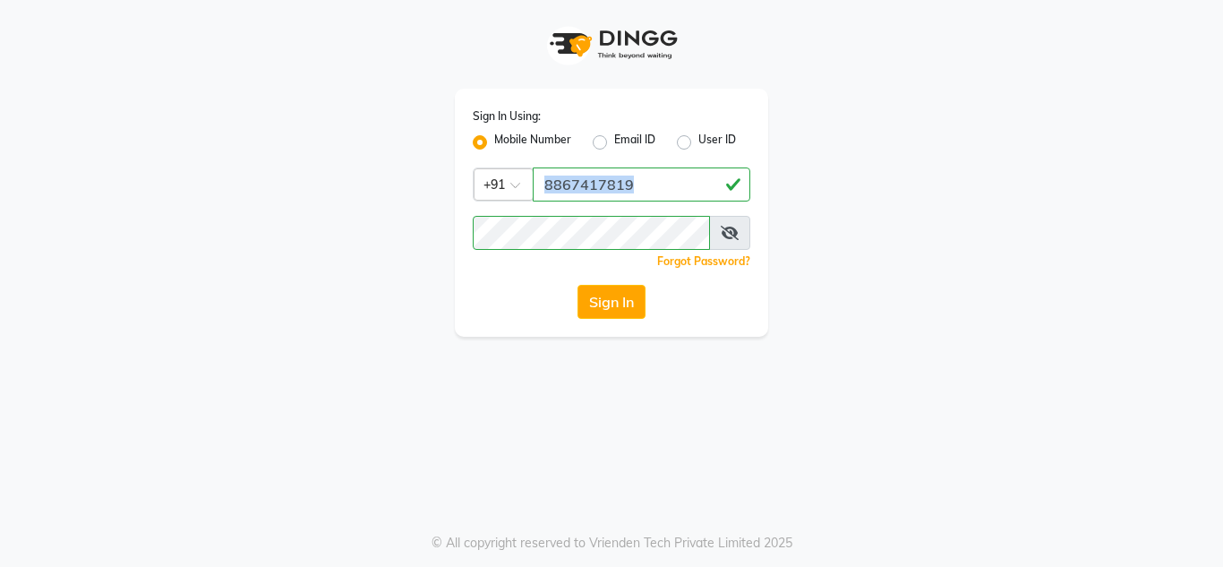
click at [638, 214] on div "Sign In Using: Mobile Number Email ID User ID Country Code × [PHONE_NUMBER] Rem…" at bounding box center [611, 213] width 313 height 248
drag, startPoint x: 892, startPoint y: 280, endPoint x: 621, endPoint y: 291, distance: 271.4
click at [621, 291] on div "Sign In Using: Mobile Number Email ID User ID Country Code × [PHONE_NUMBER] Rem…" at bounding box center [611, 168] width 1020 height 337
click at [621, 291] on button "Sign In" at bounding box center [611, 302] width 68 height 34
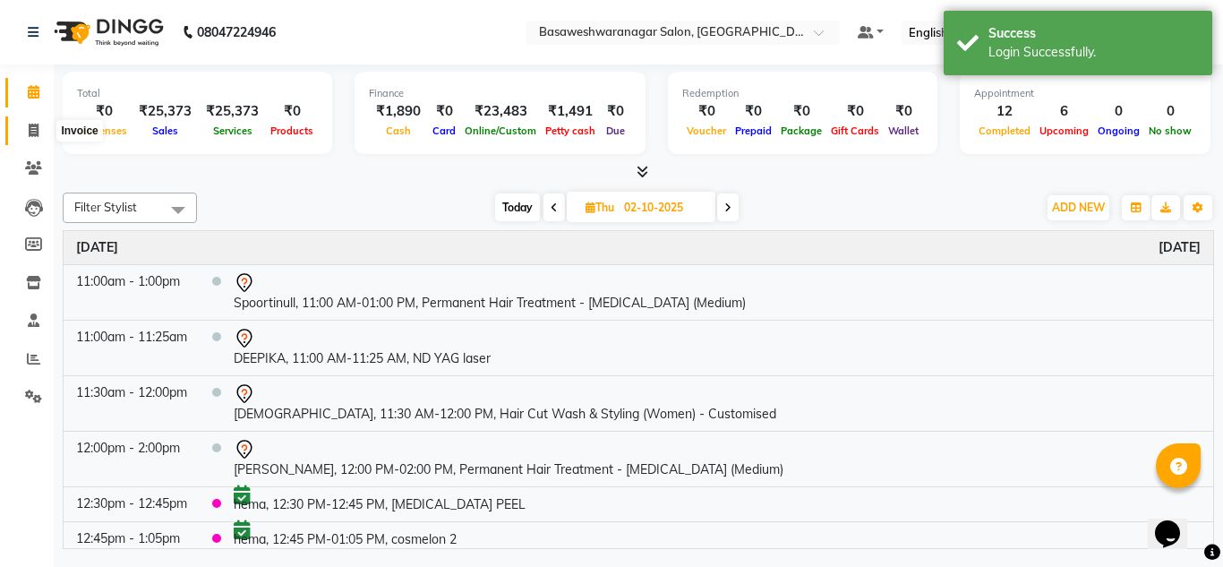
click at [32, 127] on icon at bounding box center [34, 130] width 10 height 13
select select "842"
select select "service"
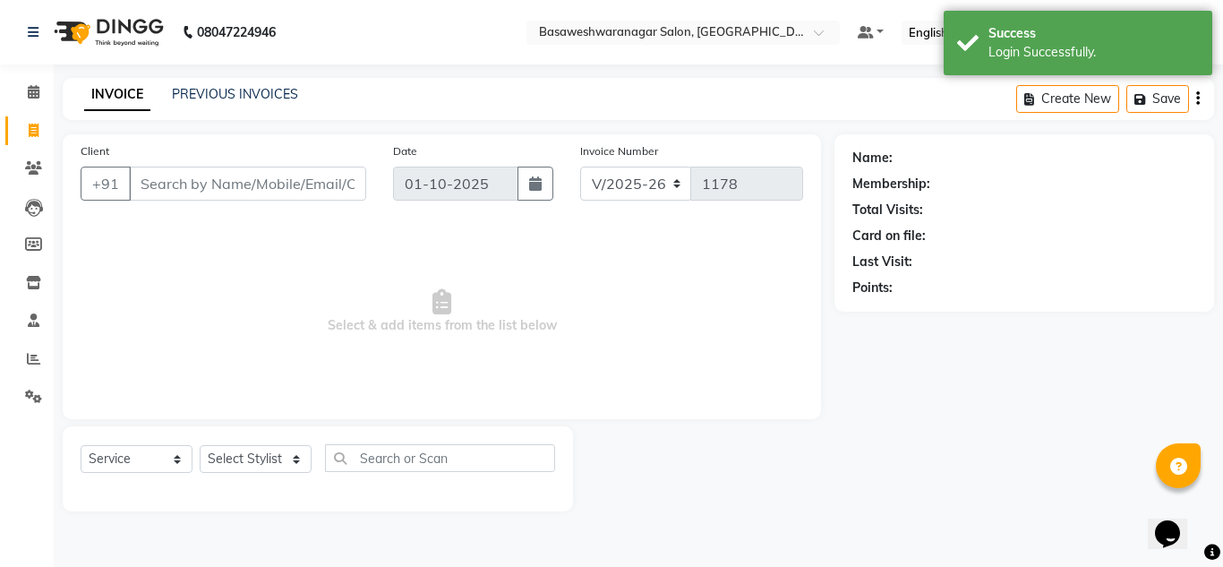
click at [216, 104] on div "INVOICE PREVIOUS INVOICES" at bounding box center [191, 95] width 257 height 21
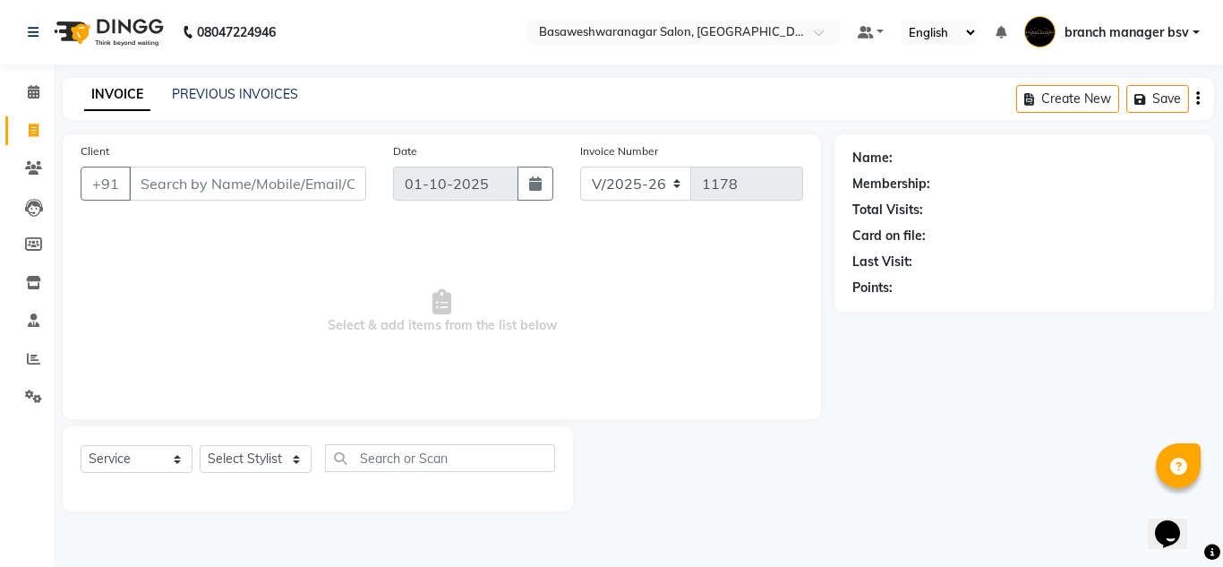
click at [216, 104] on div "INVOICE PREVIOUS INVOICES" at bounding box center [191, 95] width 257 height 21
click at [233, 89] on link "PREVIOUS INVOICES" at bounding box center [235, 94] width 126 height 16
